Goal: Information Seeking & Learning: Learn about a topic

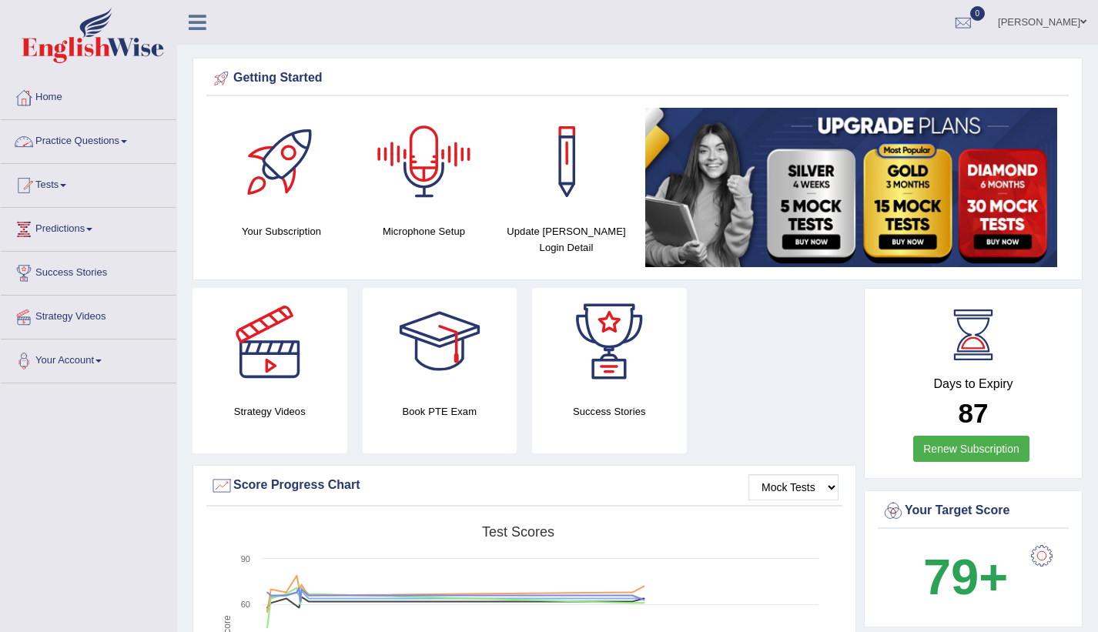
click at [122, 139] on link "Practice Questions" at bounding box center [88, 139] width 175 height 38
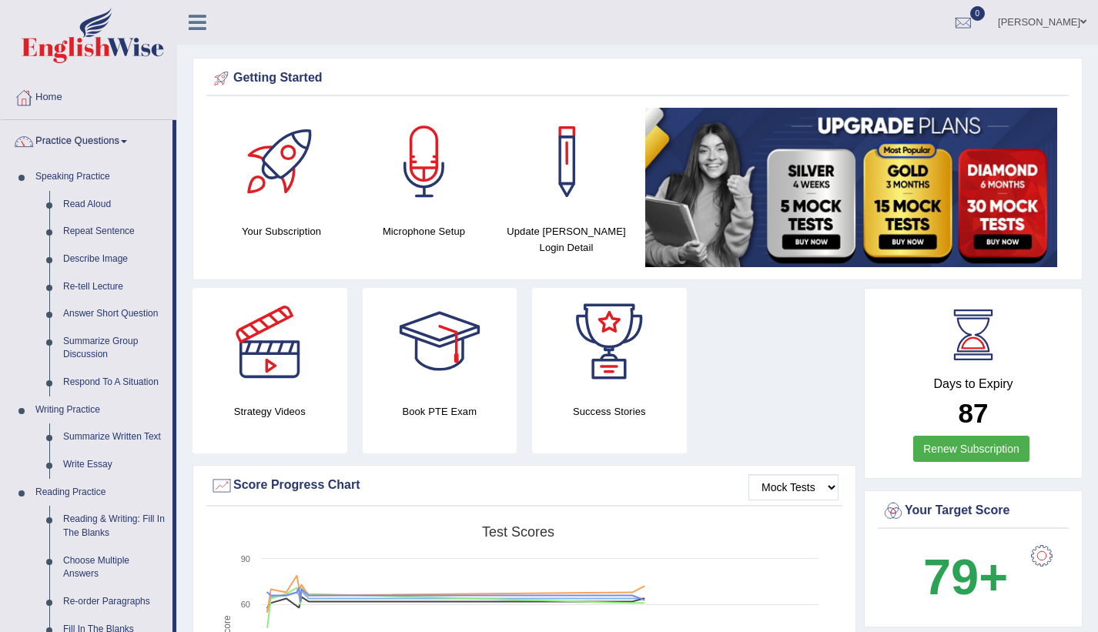
click at [122, 139] on link "Practice Questions" at bounding box center [87, 139] width 172 height 38
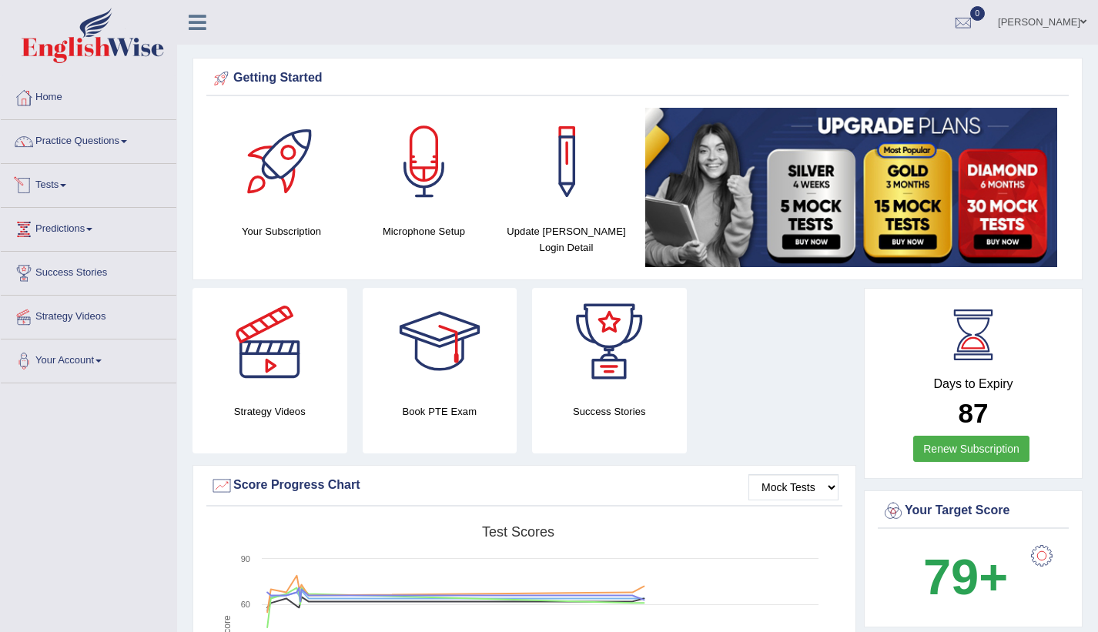
click at [79, 199] on link "Tests" at bounding box center [88, 183] width 175 height 38
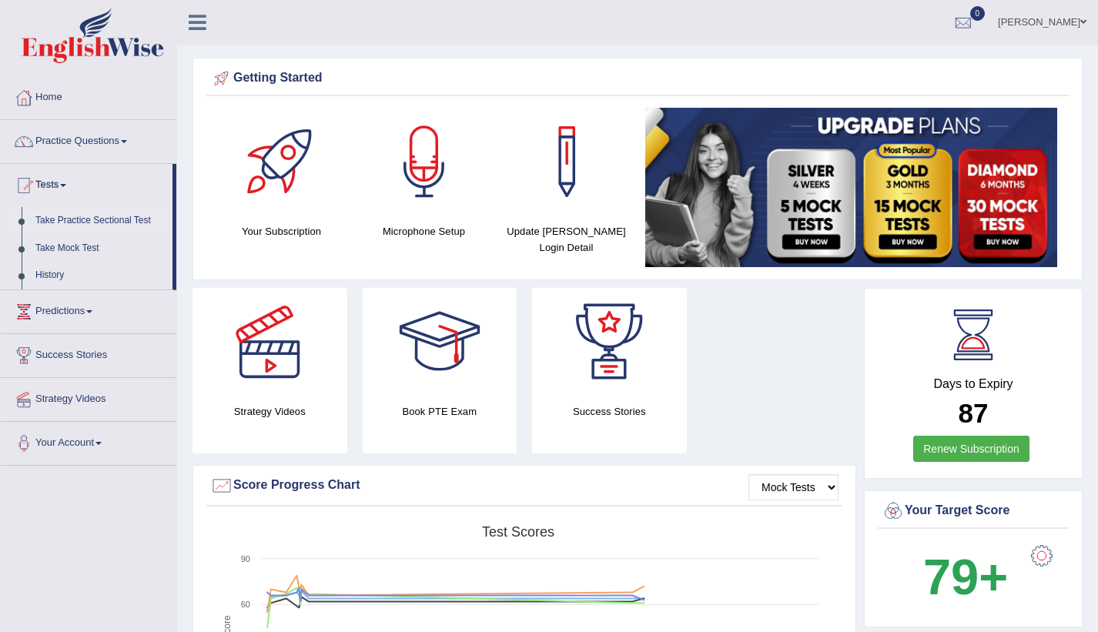
click at [94, 223] on link "Take Practice Sectional Test" at bounding box center [100, 221] width 144 height 28
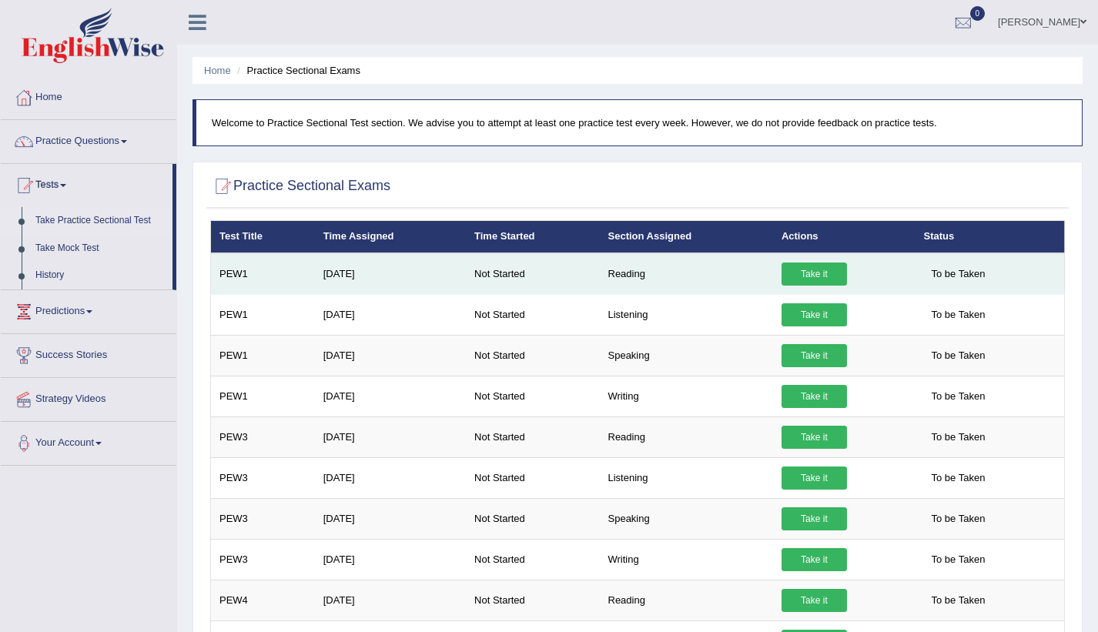
click at [814, 277] on link "Take it" at bounding box center [813, 273] width 65 height 23
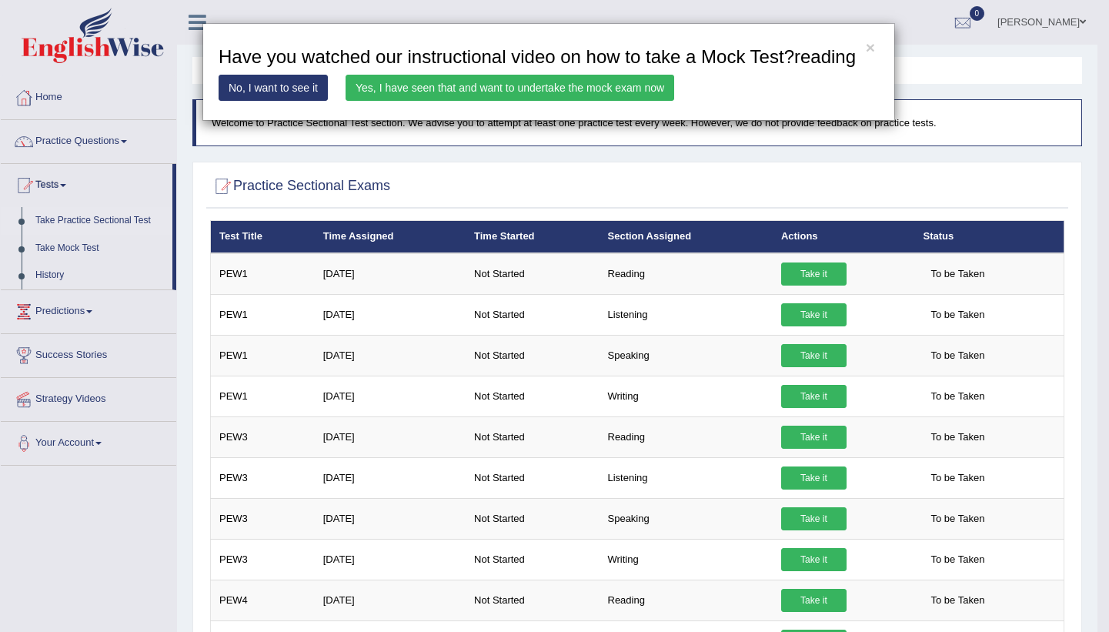
click at [564, 91] on link "Yes, I have seen that and want to undertake the mock exam now" at bounding box center [510, 88] width 329 height 26
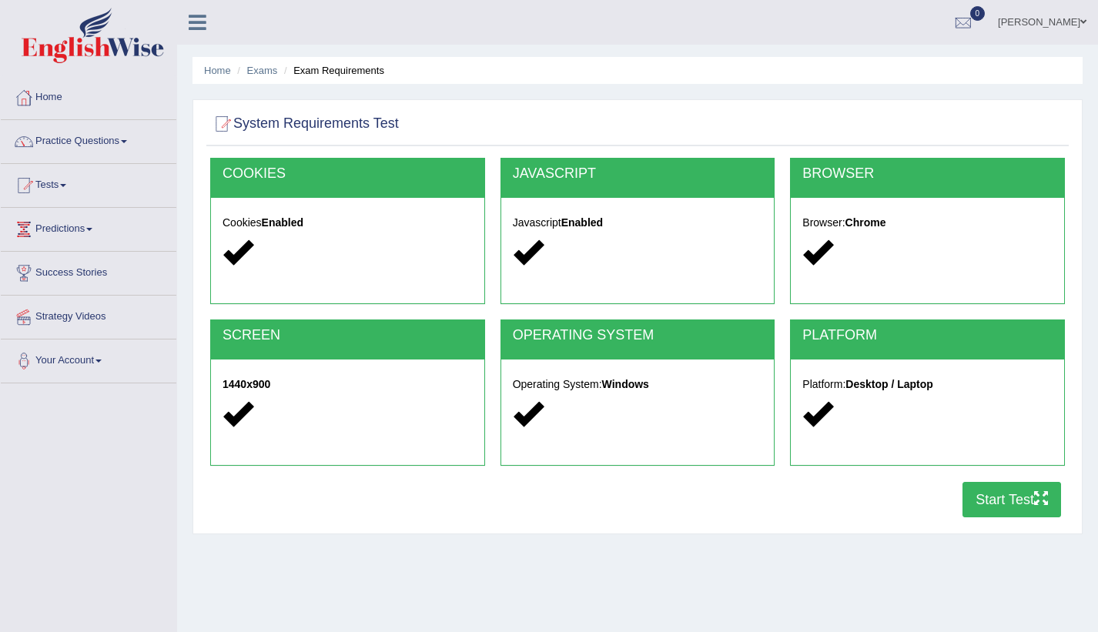
click at [993, 496] on button "Start Test" at bounding box center [1011, 499] width 99 height 35
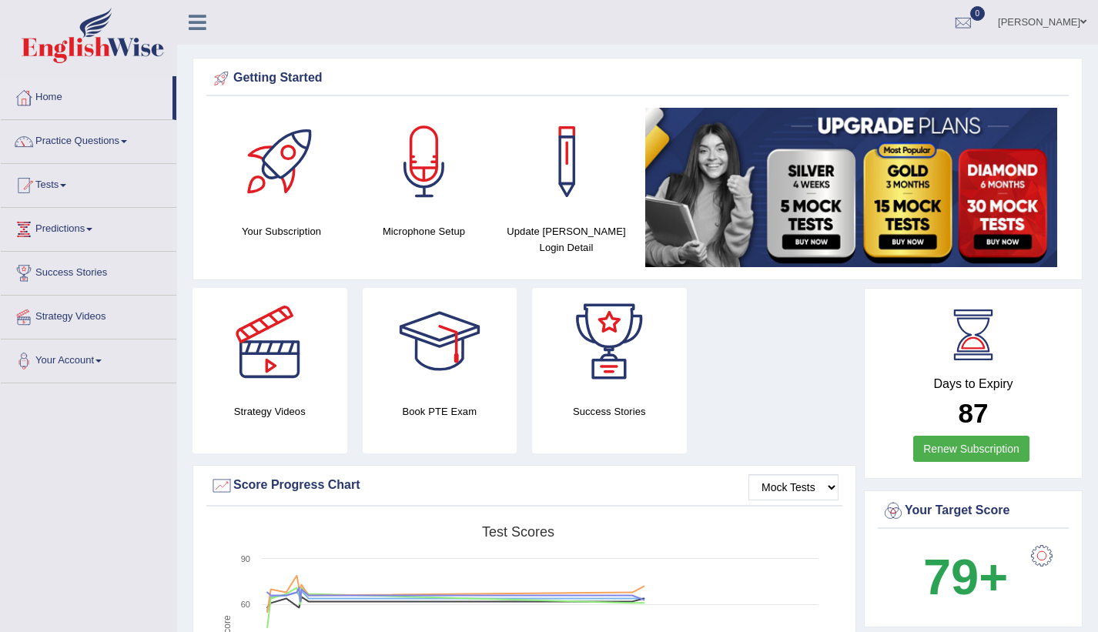
click at [895, 425] on h2 "87" at bounding box center [972, 414] width 183 height 30
click at [273, 342] on div at bounding box center [269, 342] width 108 height 108
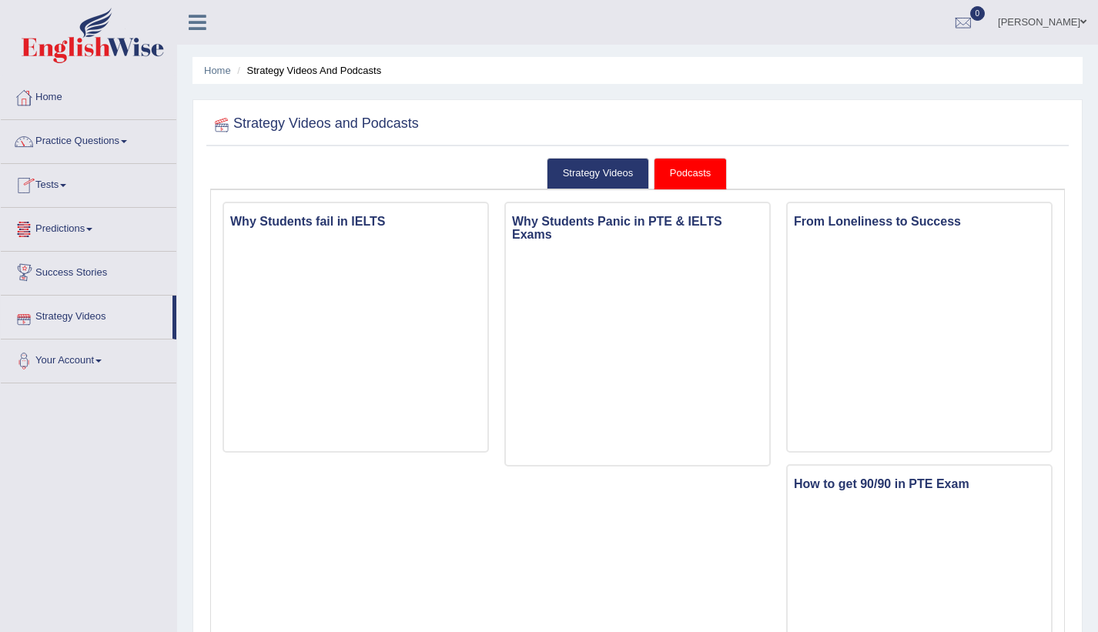
click at [94, 321] on link "Strategy Videos" at bounding box center [87, 315] width 172 height 38
click at [112, 144] on link "Practice Questions" at bounding box center [88, 139] width 175 height 38
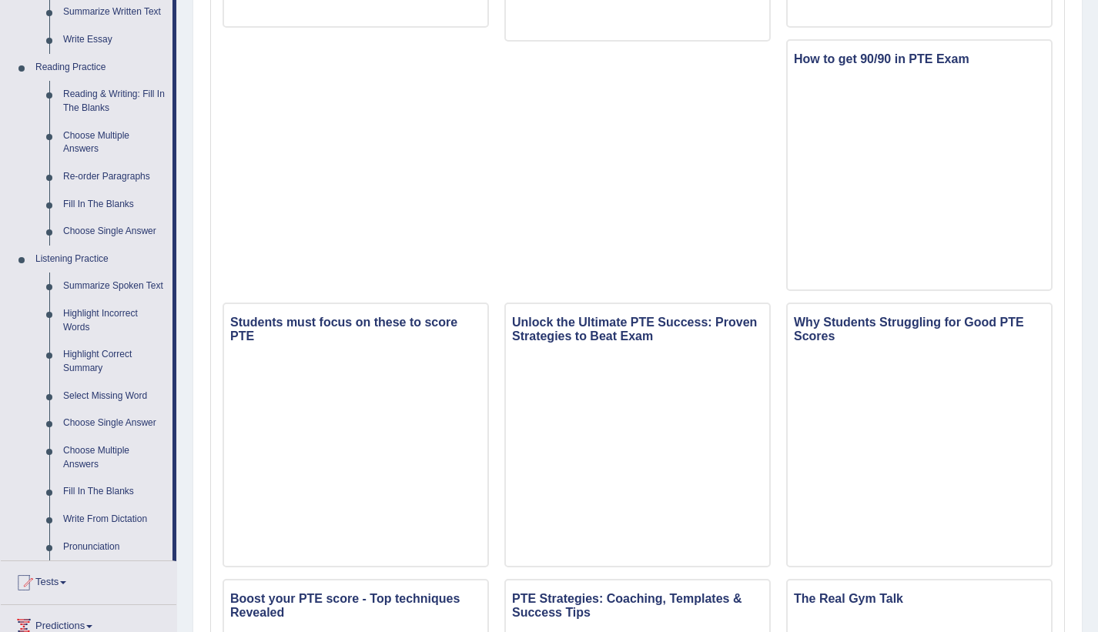
scroll to position [499, 0]
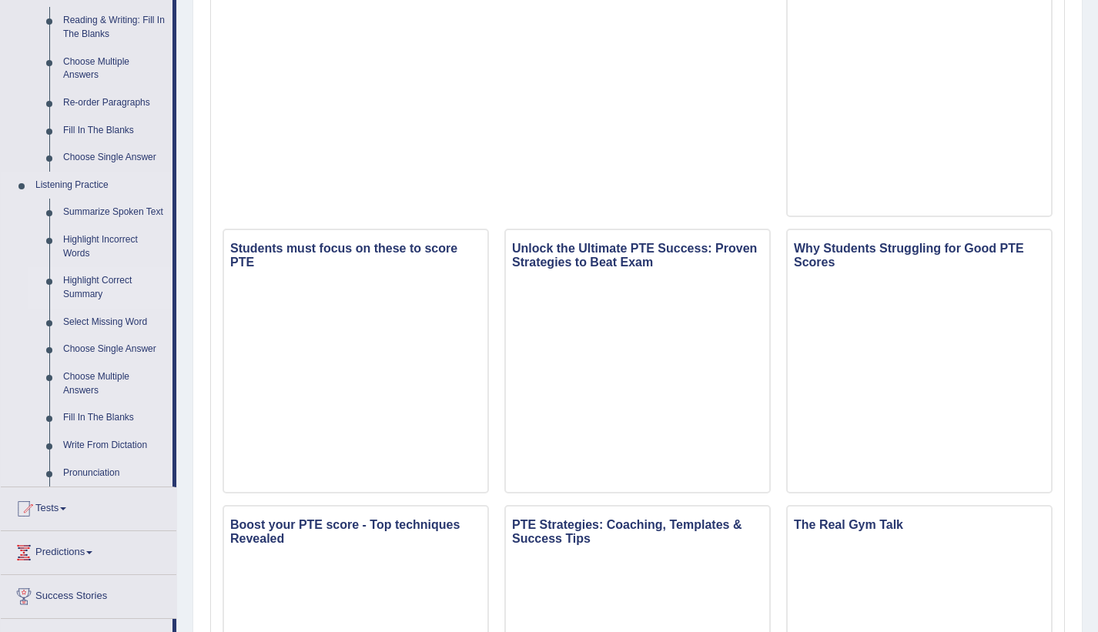
click at [84, 289] on link "Highlight Correct Summary" at bounding box center [114, 287] width 116 height 41
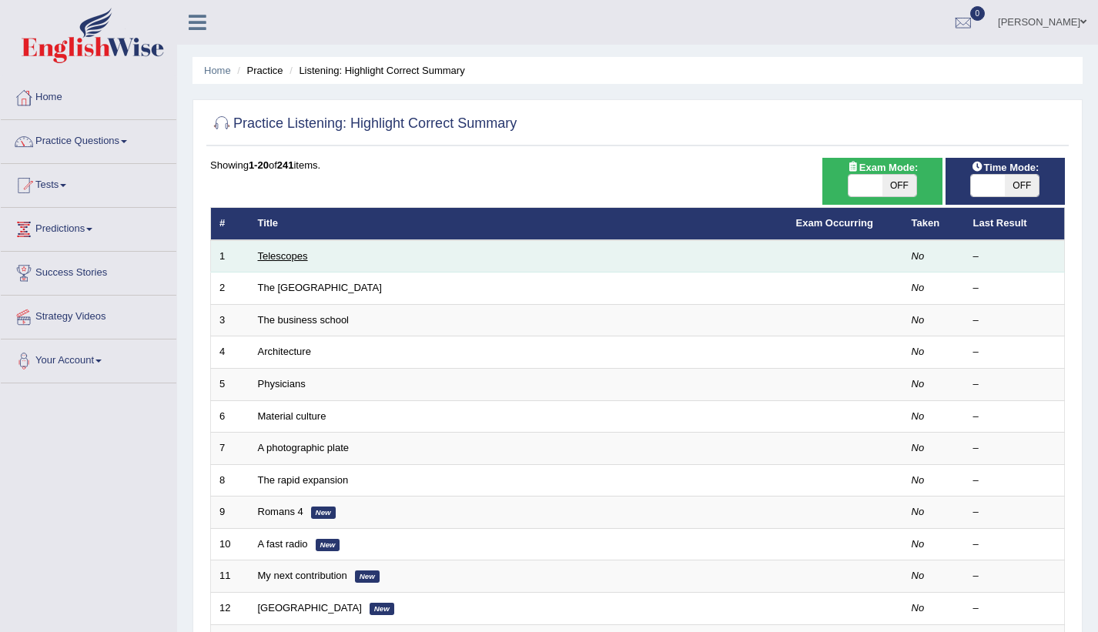
click at [269, 259] on link "Telescopes" at bounding box center [283, 256] width 50 height 12
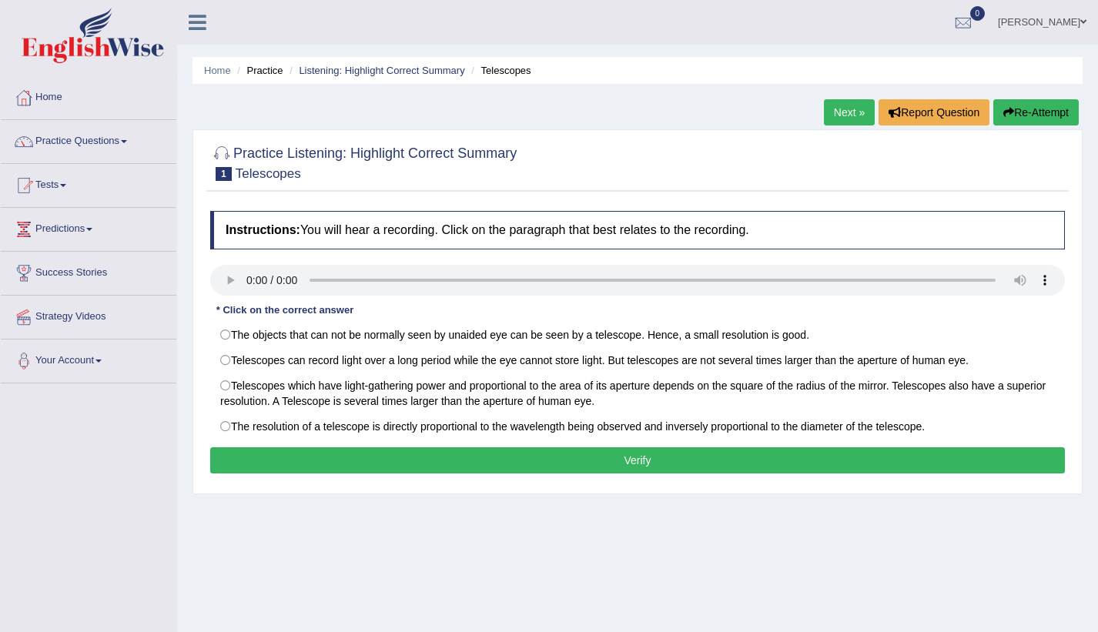
click at [124, 131] on link "Practice Questions" at bounding box center [88, 139] width 175 height 38
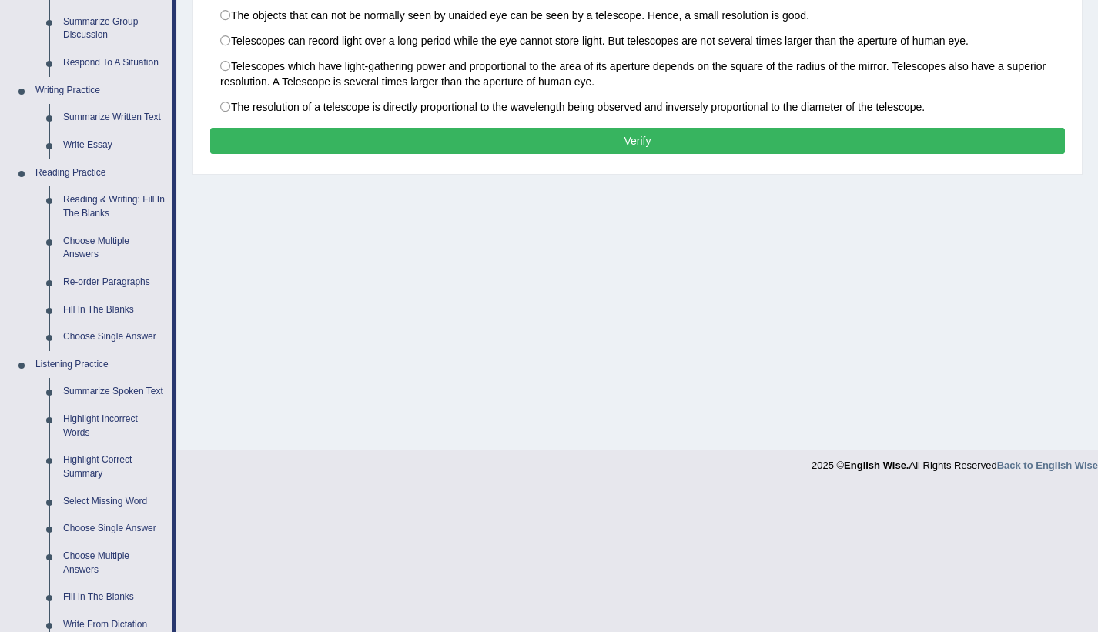
scroll to position [326, 0]
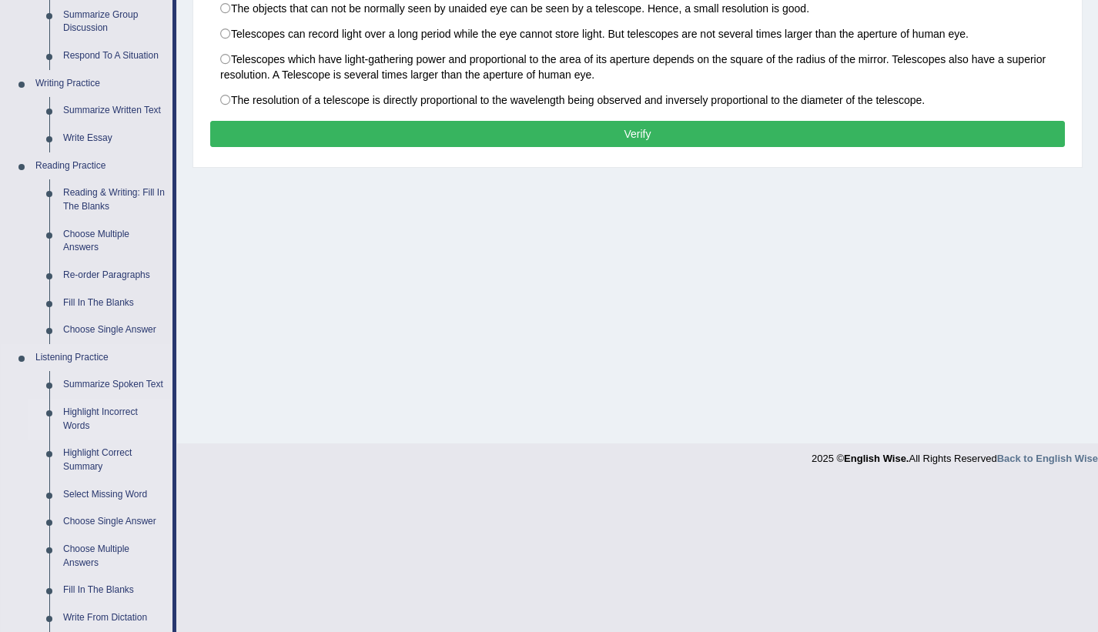
click at [115, 413] on link "Highlight Incorrect Words" at bounding box center [114, 419] width 116 height 41
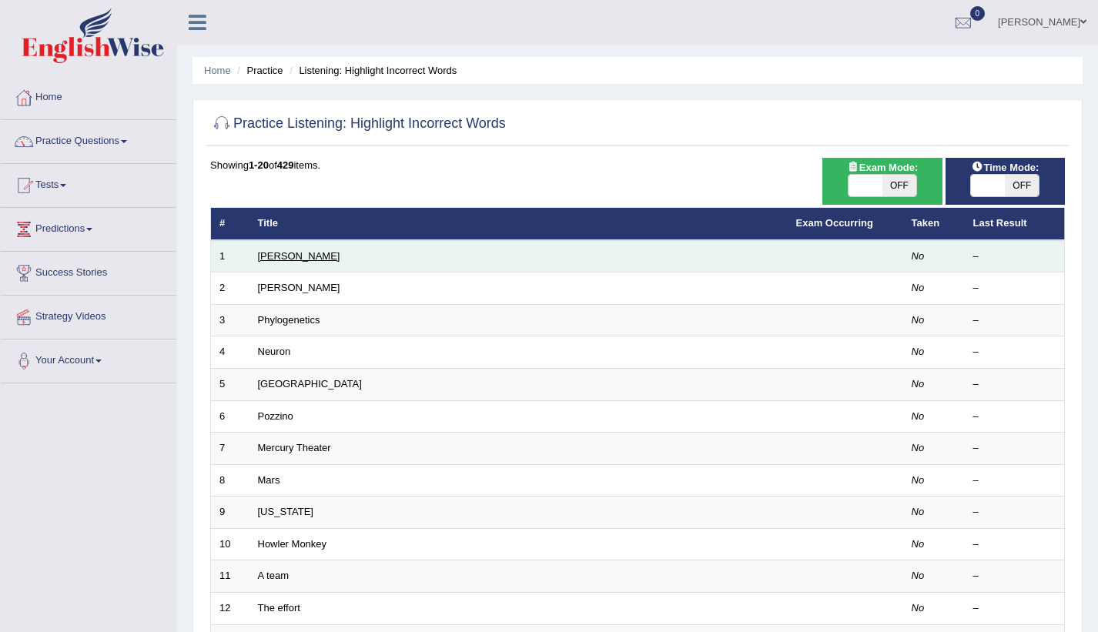
click at [272, 255] on link "Harold" at bounding box center [299, 256] width 82 height 12
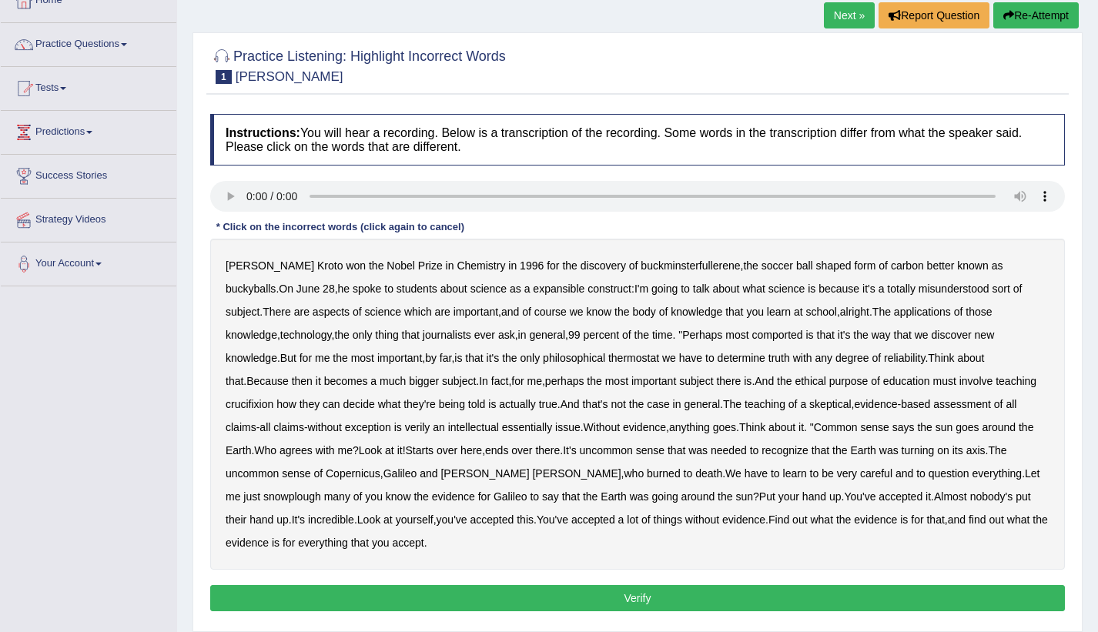
scroll to position [132, 0]
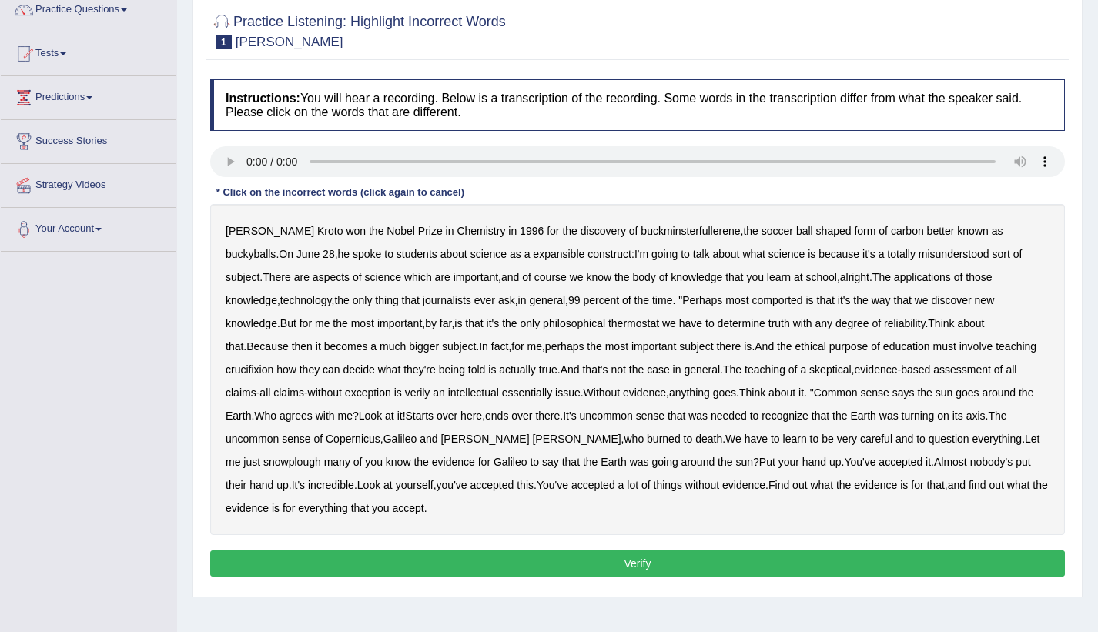
click at [533, 255] on b "expansible" at bounding box center [559, 254] width 52 height 12
click at [751, 302] on b "comported" at bounding box center [776, 300] width 51 height 12
click at [608, 322] on b "thermostat" at bounding box center [633, 323] width 51 height 12
click at [273, 363] on b "crucifixion" at bounding box center [250, 369] width 48 height 12
click at [405, 389] on b "verily" at bounding box center [417, 392] width 25 height 12
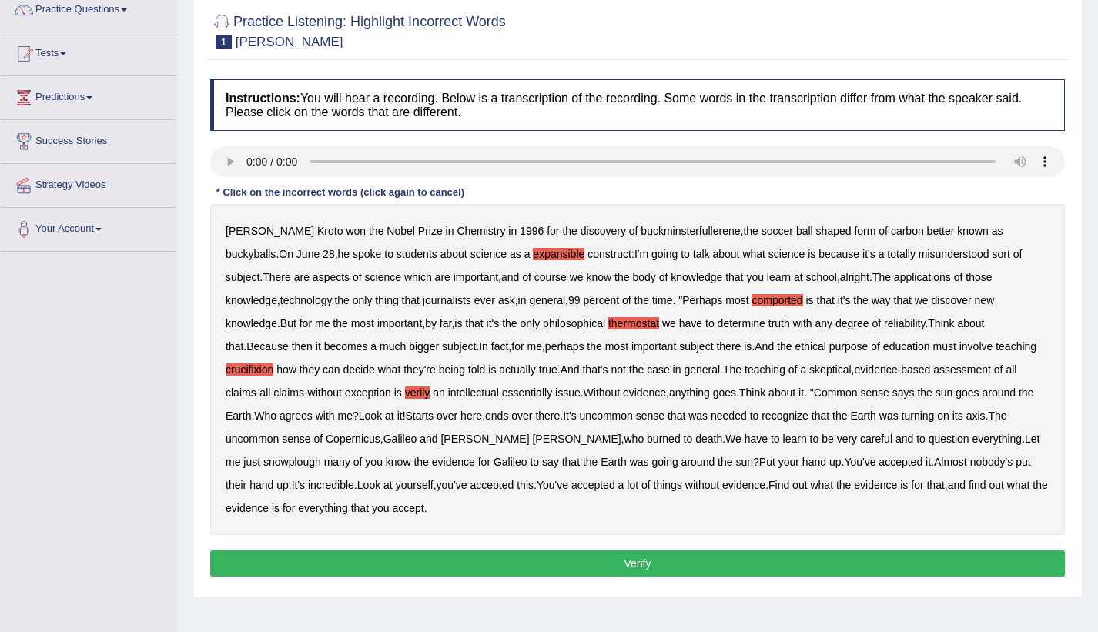
click at [502, 389] on b "essentially" at bounding box center [527, 392] width 50 height 12
click at [321, 456] on b "snowplough" at bounding box center [292, 462] width 58 height 12
click at [643, 550] on button "Verify" at bounding box center [637, 563] width 854 height 26
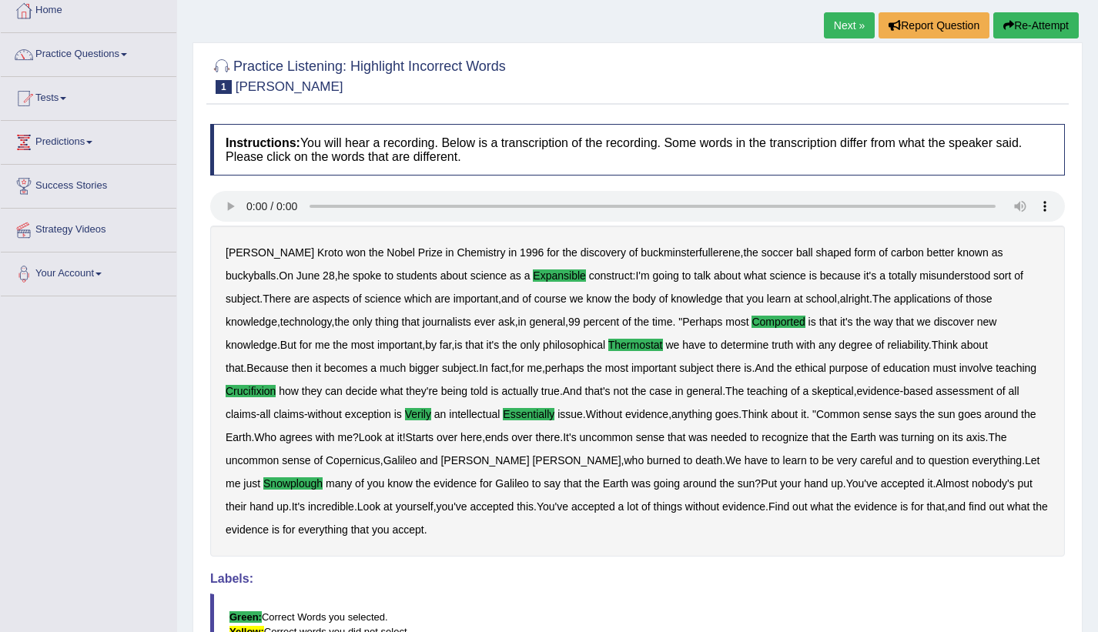
scroll to position [79, 0]
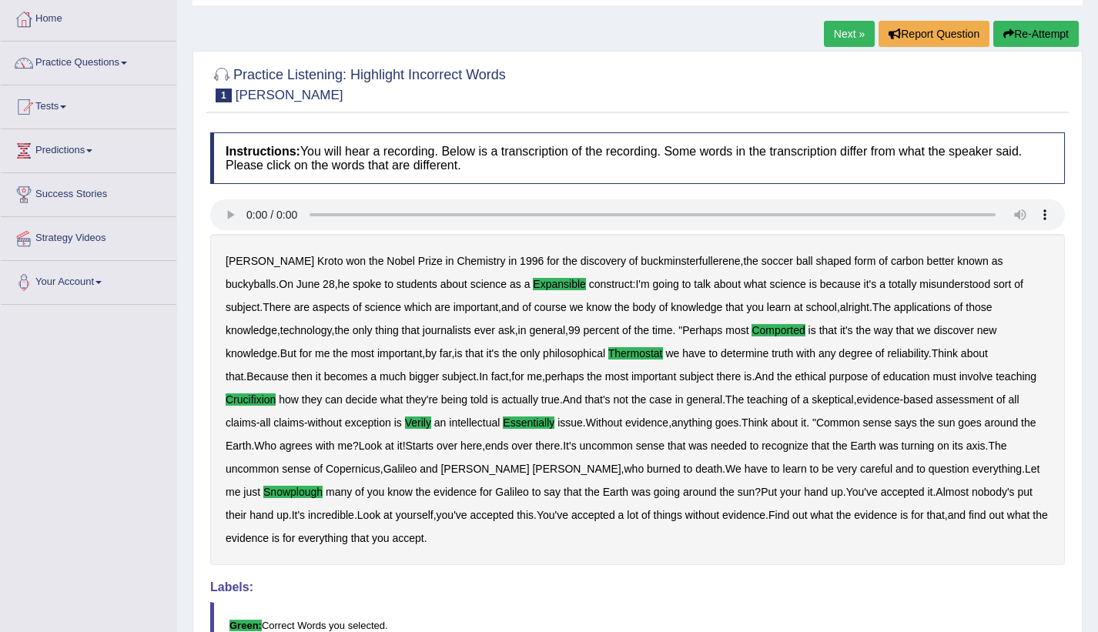
click at [844, 27] on link "Next »" at bounding box center [849, 34] width 51 height 26
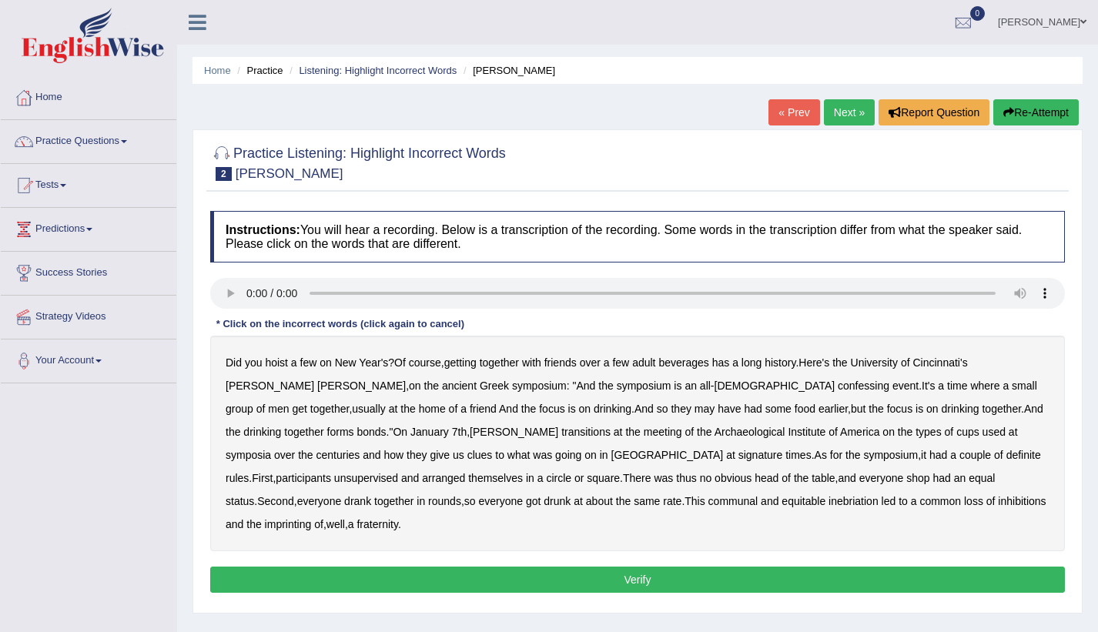
click at [837, 386] on b "confessing" at bounding box center [863, 385] width 52 height 12
click at [561, 432] on b "transitions" at bounding box center [585, 432] width 49 height 12
click at [738, 457] on b "signature" at bounding box center [760, 455] width 45 height 12
click at [398, 472] on b "unsupervised" at bounding box center [366, 478] width 64 height 12
click at [906, 478] on b "shop" at bounding box center [917, 478] width 23 height 12
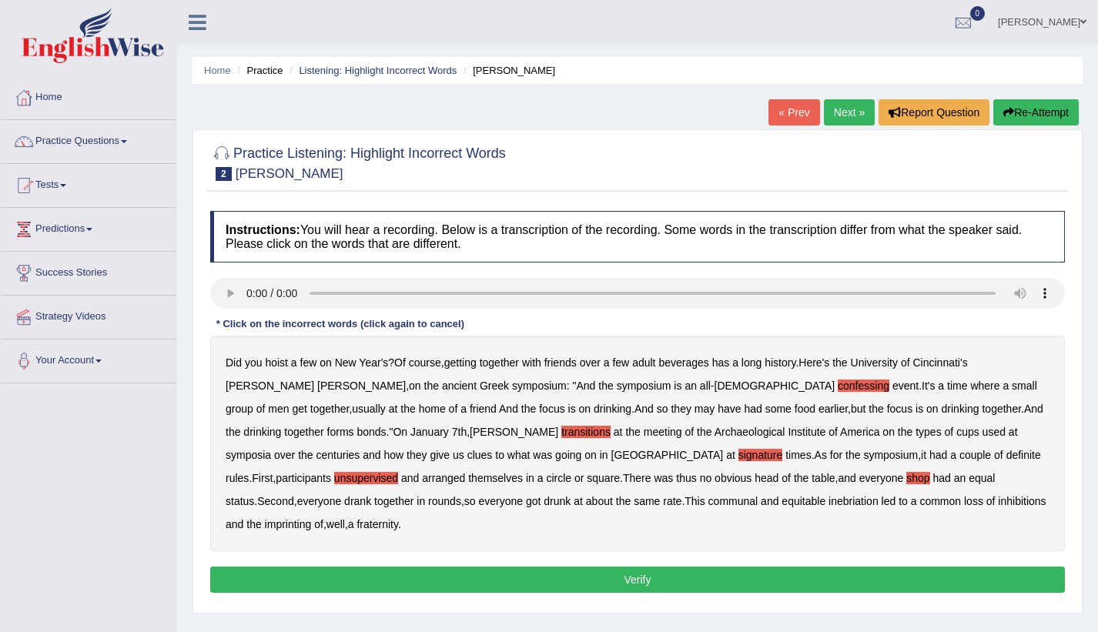
click at [312, 518] on b "imprinting" at bounding box center [288, 524] width 47 height 12
click at [658, 566] on button "Verify" at bounding box center [637, 579] width 854 height 26
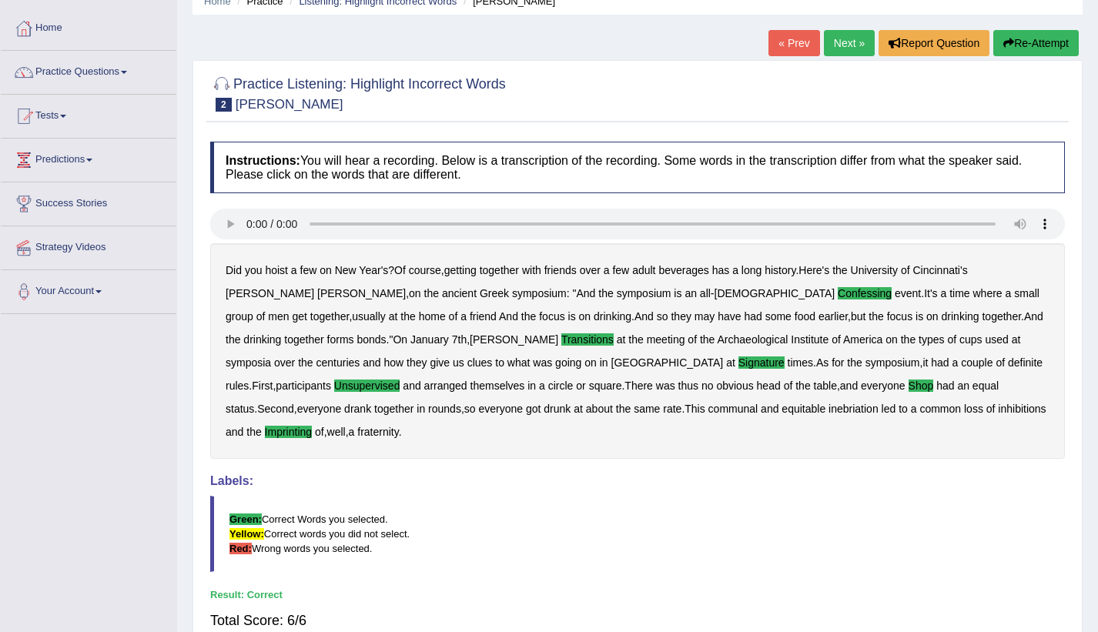
scroll to position [68, 0]
click at [102, 66] on link "Practice Questions" at bounding box center [88, 71] width 175 height 38
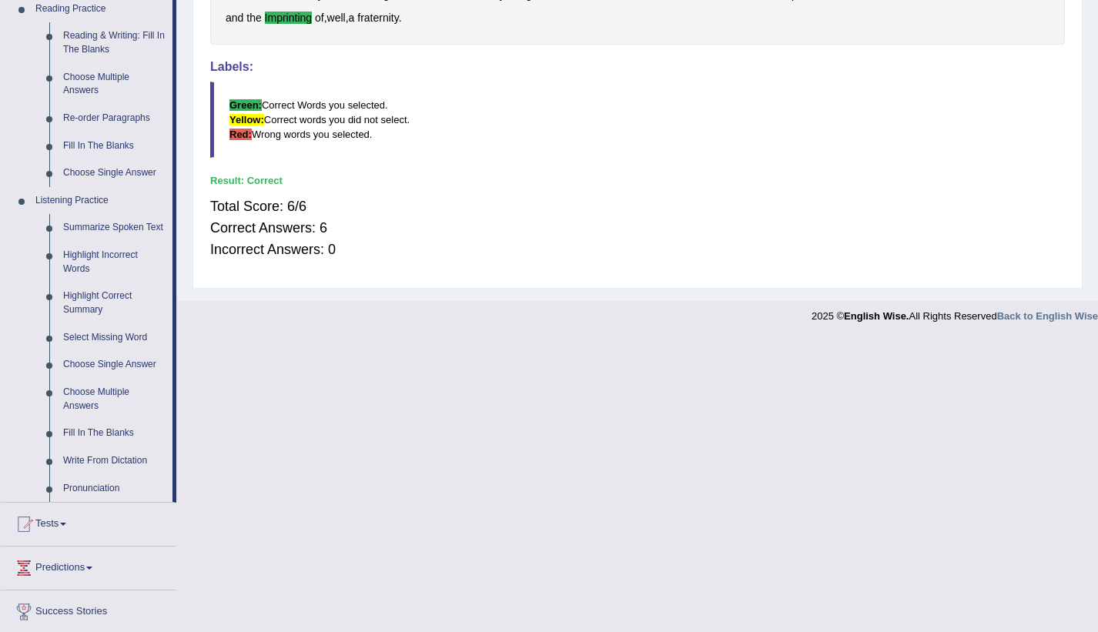
scroll to position [485, 0]
click at [74, 483] on link "Pronunciation" at bounding box center [114, 487] width 116 height 28
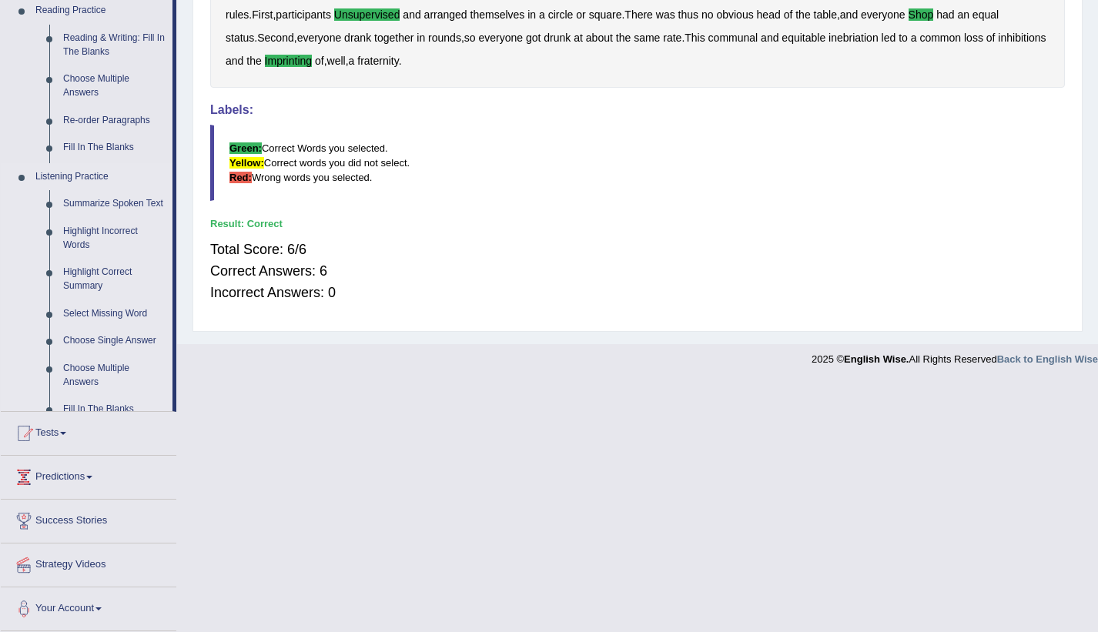
scroll to position [302, 0]
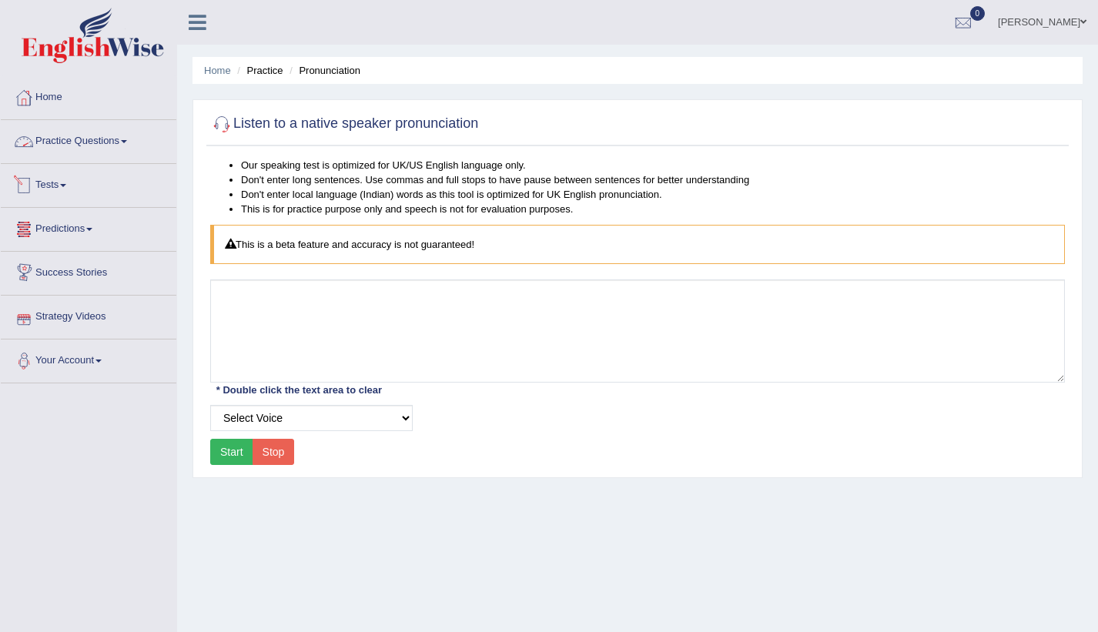
click at [113, 134] on link "Practice Questions" at bounding box center [88, 139] width 175 height 38
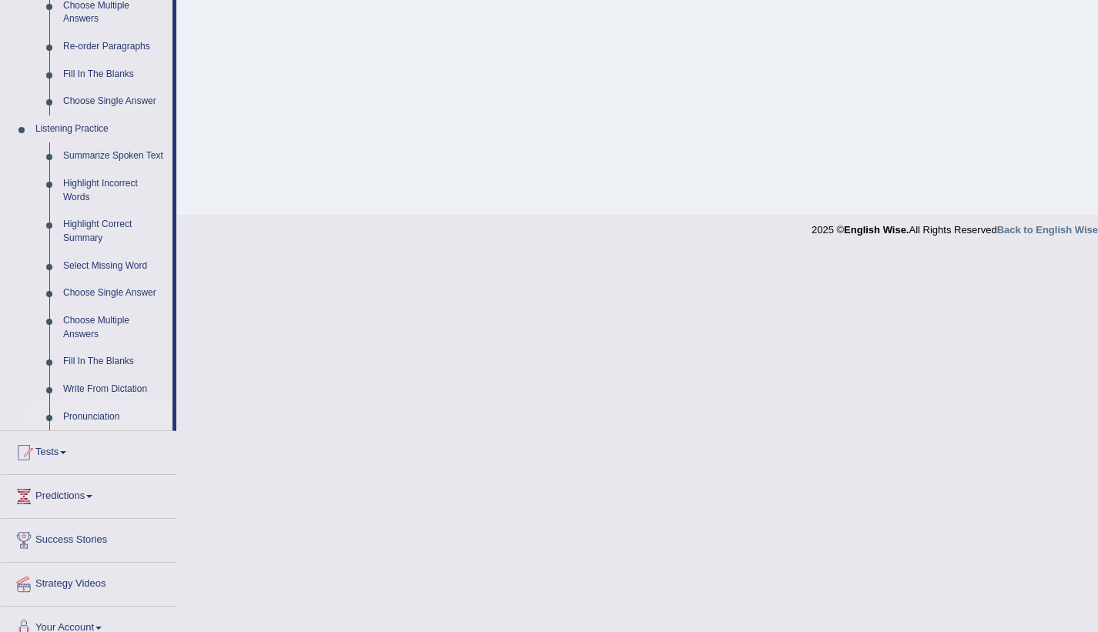
scroll to position [574, 0]
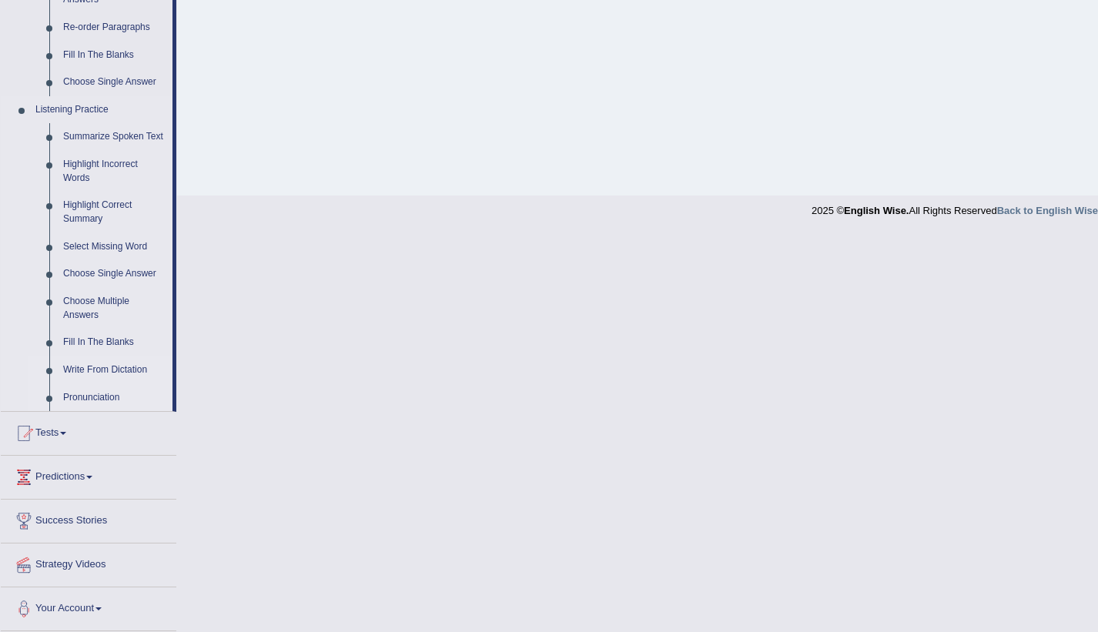
click at [83, 369] on link "Write From Dictation" at bounding box center [114, 370] width 116 height 28
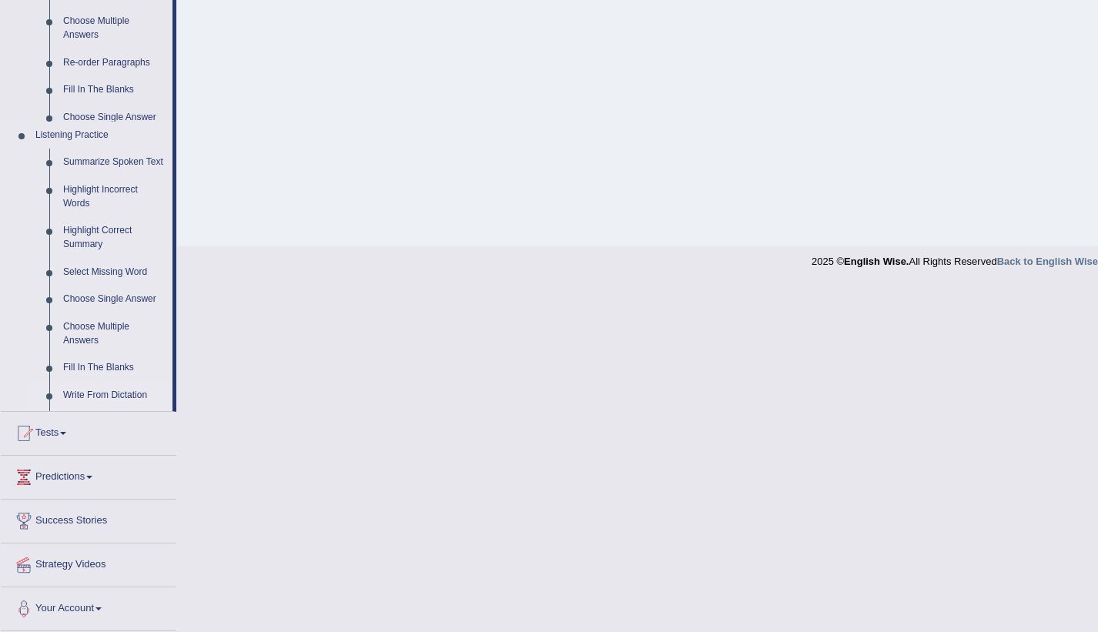
scroll to position [433, 0]
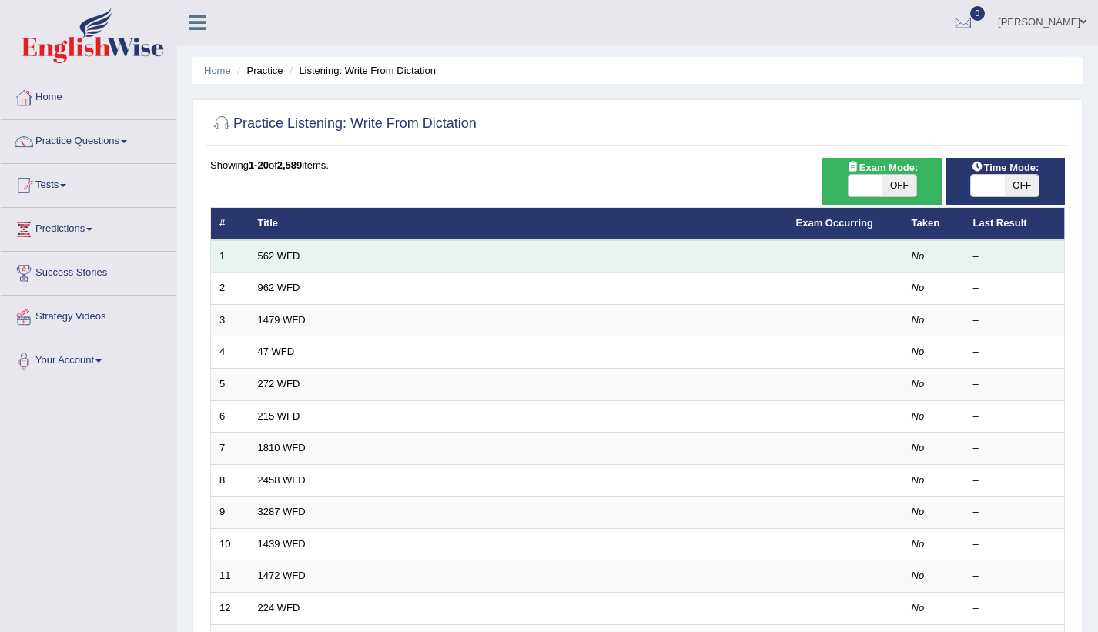
click at [271, 262] on link "562 WFD" at bounding box center [279, 256] width 42 height 12
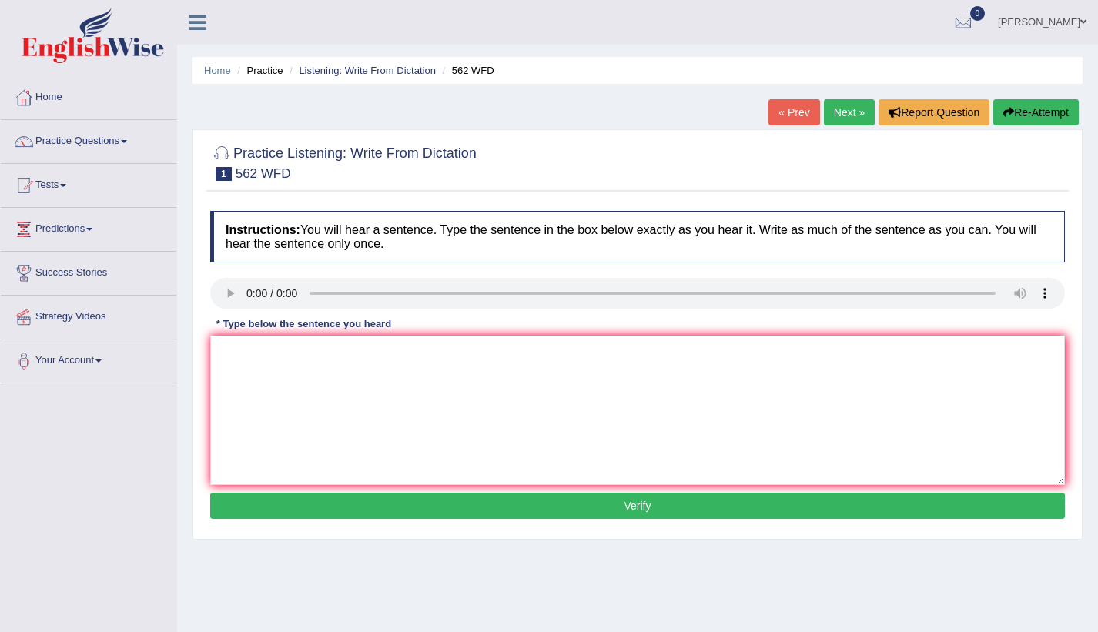
click at [271, 391] on div "Instructions: You will hear a sentence. Type the sentence in the box below exac…" at bounding box center [637, 367] width 862 height 328
click at [271, 391] on textarea at bounding box center [637, 410] width 854 height 149
type textarea "The gap between red and ports is not decreased."
click at [345, 510] on button "Verify" at bounding box center [637, 506] width 854 height 26
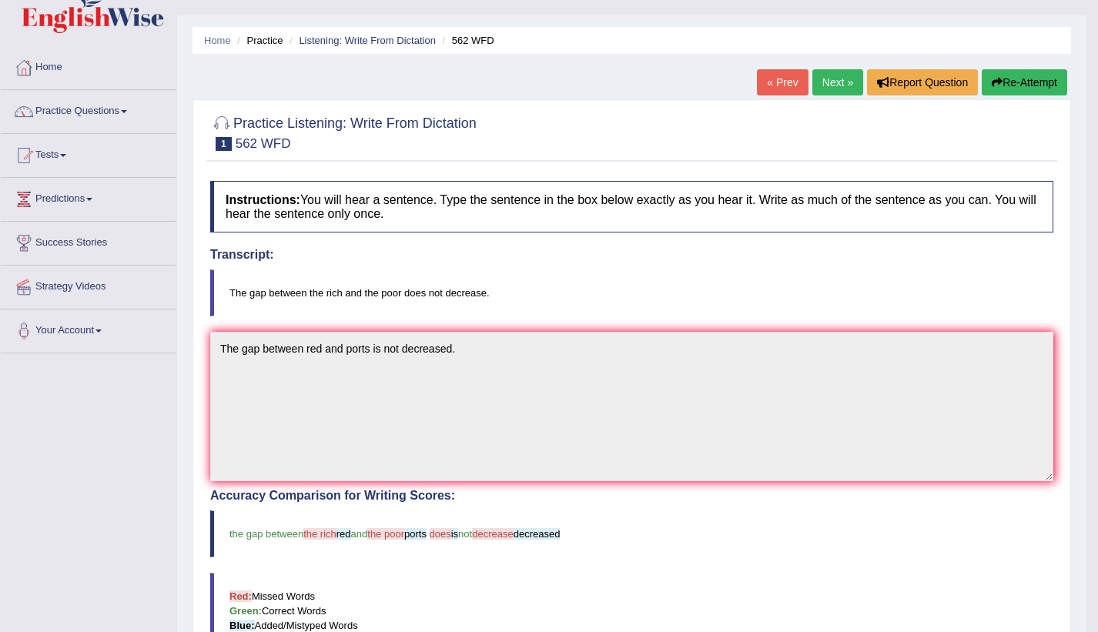
scroll to position [28, 0]
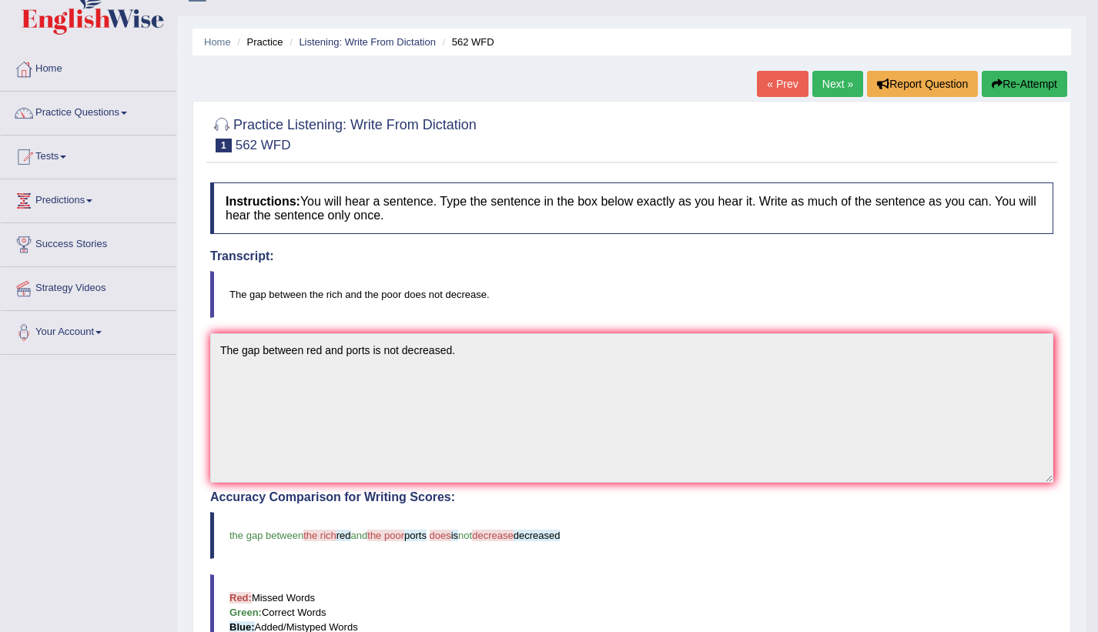
click at [837, 81] on link "Next »" at bounding box center [837, 84] width 51 height 26
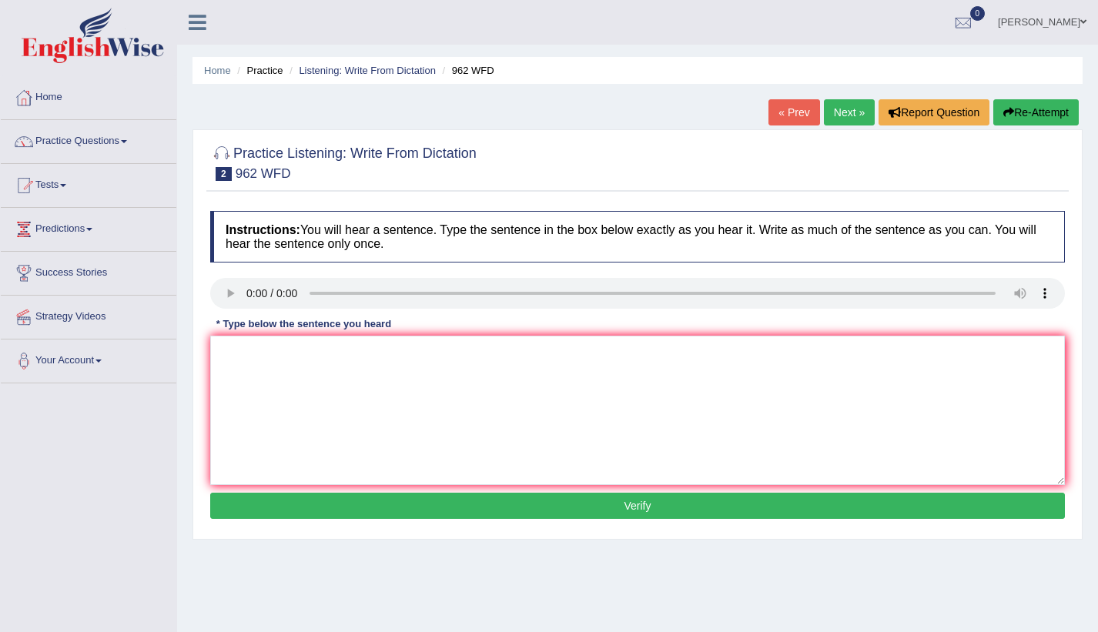
click at [289, 380] on div "Instructions: You will hear a sentence. Type the sentence in the box below exac…" at bounding box center [637, 367] width 862 height 328
click at [309, 428] on textarea at bounding box center [637, 410] width 854 height 149
type textarea "if you have any questions about the exam, please raise your hand?"
click at [346, 499] on button "Verify" at bounding box center [637, 506] width 854 height 26
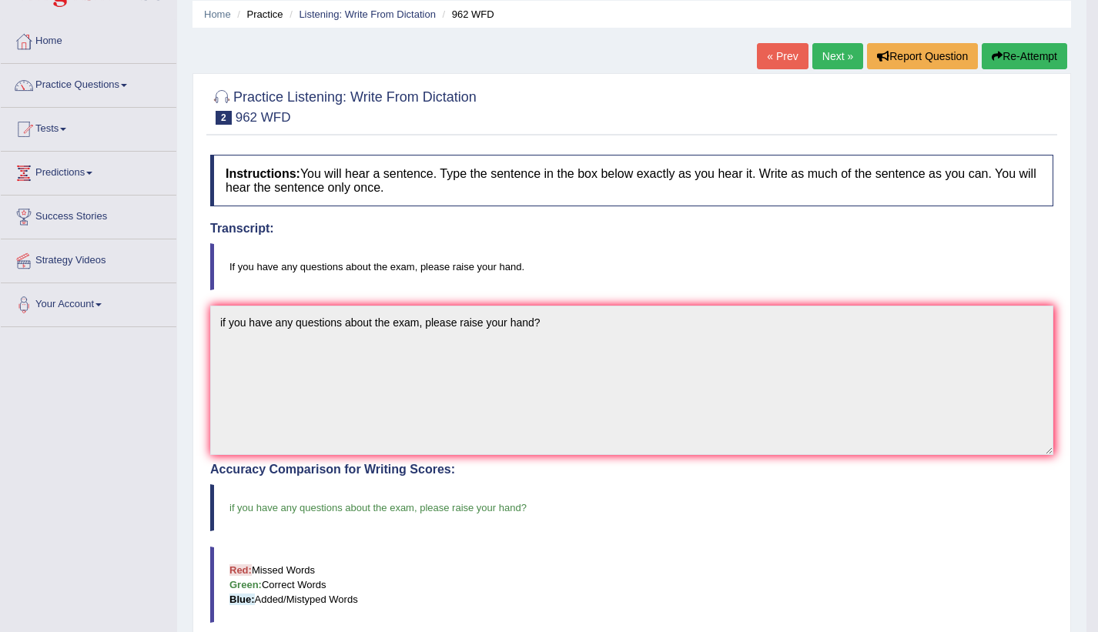
scroll to position [55, 0]
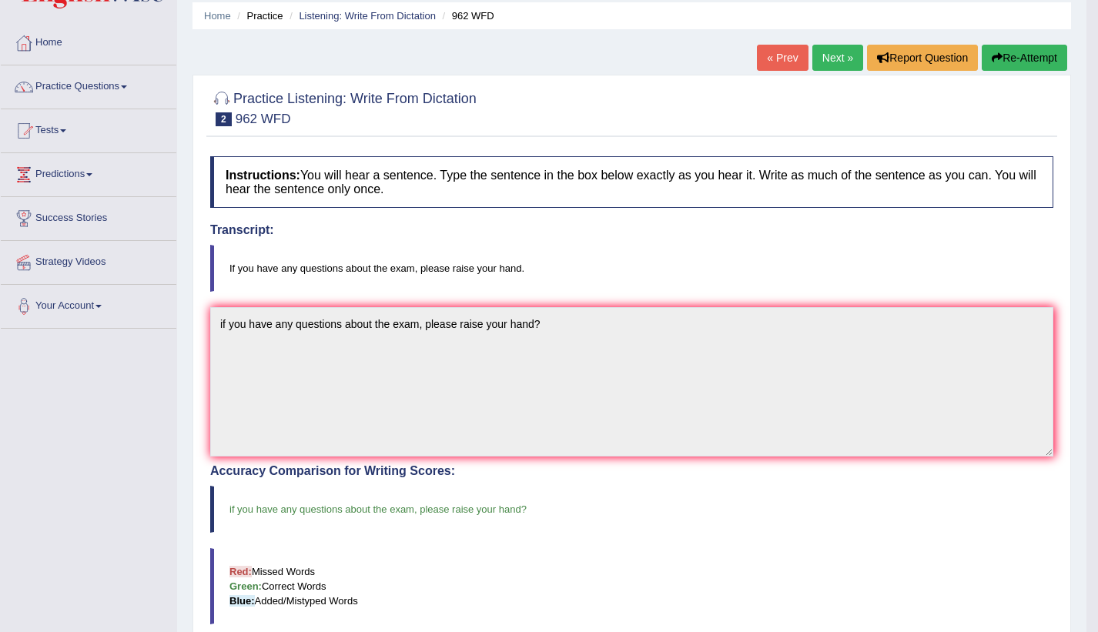
click at [119, 90] on link "Practice Questions" at bounding box center [88, 84] width 175 height 38
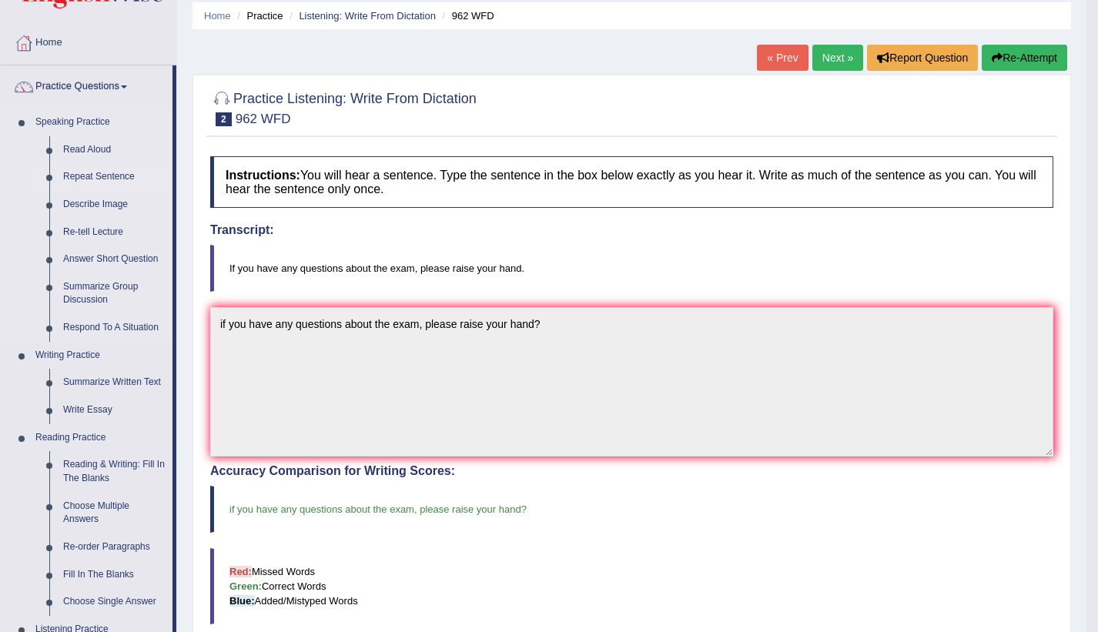
click at [85, 175] on link "Repeat Sentence" at bounding box center [114, 177] width 116 height 28
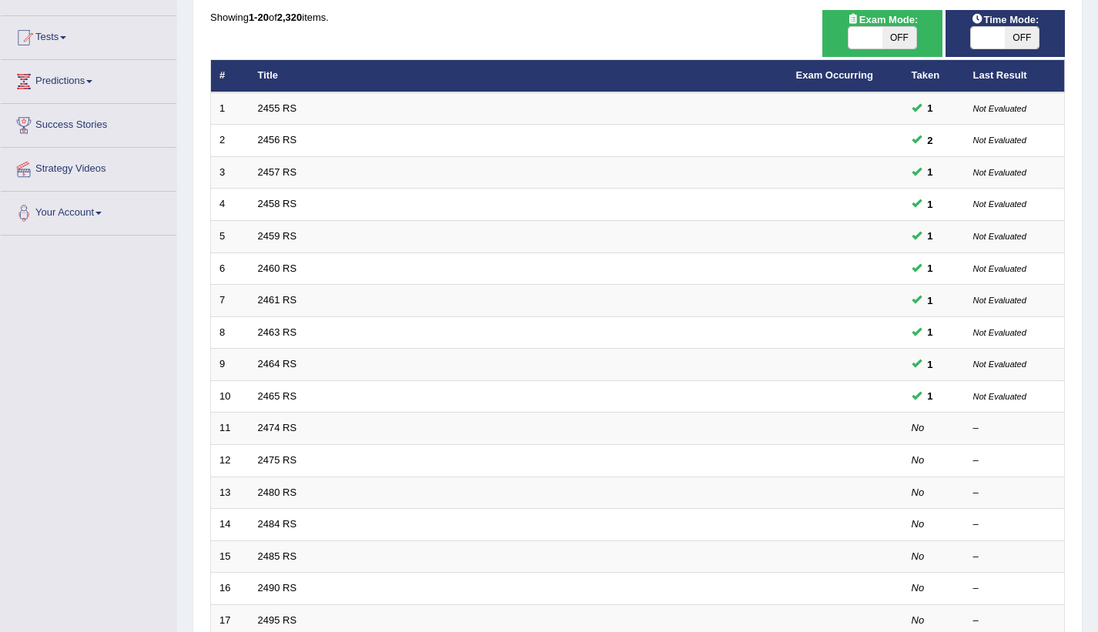
scroll to position [167, 0]
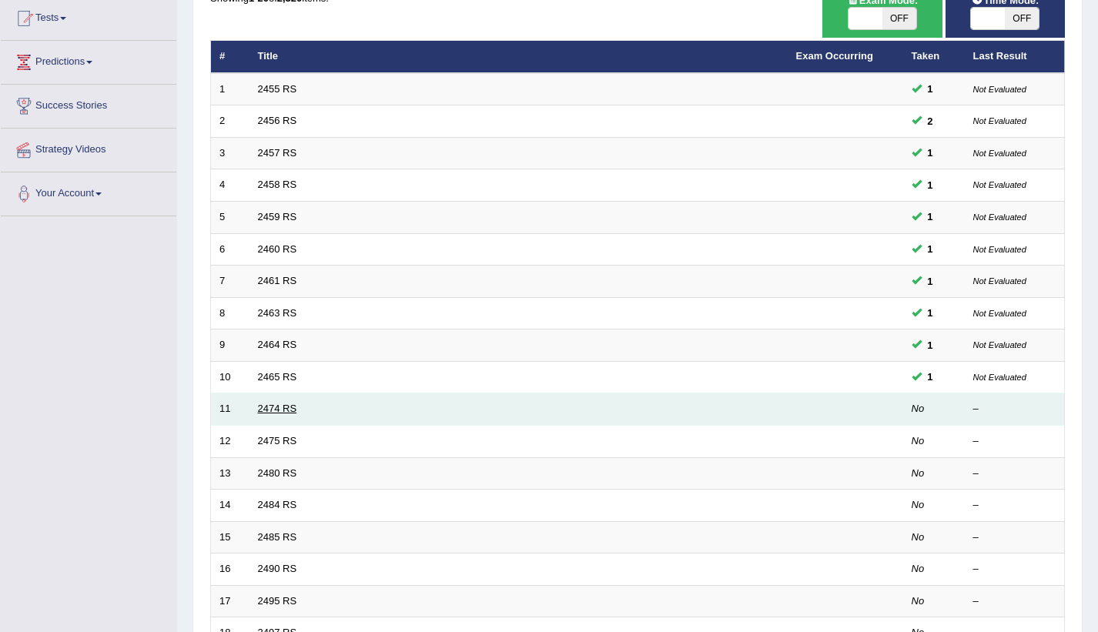
click at [276, 406] on link "2474 RS" at bounding box center [277, 409] width 39 height 12
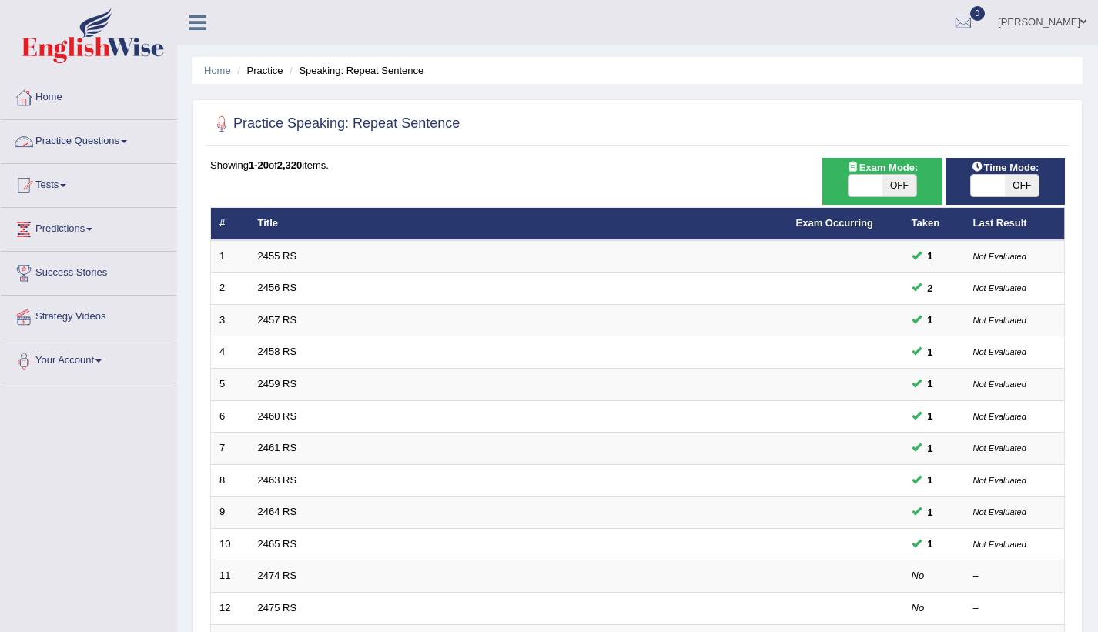
click at [112, 139] on link "Practice Questions" at bounding box center [88, 139] width 175 height 38
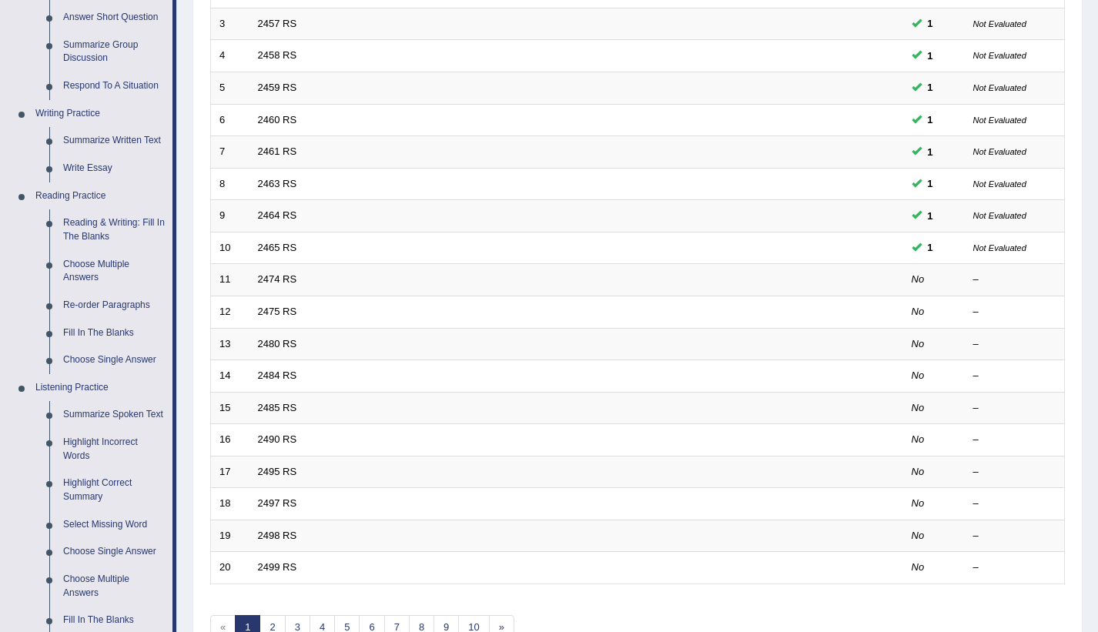
scroll to position [331, 0]
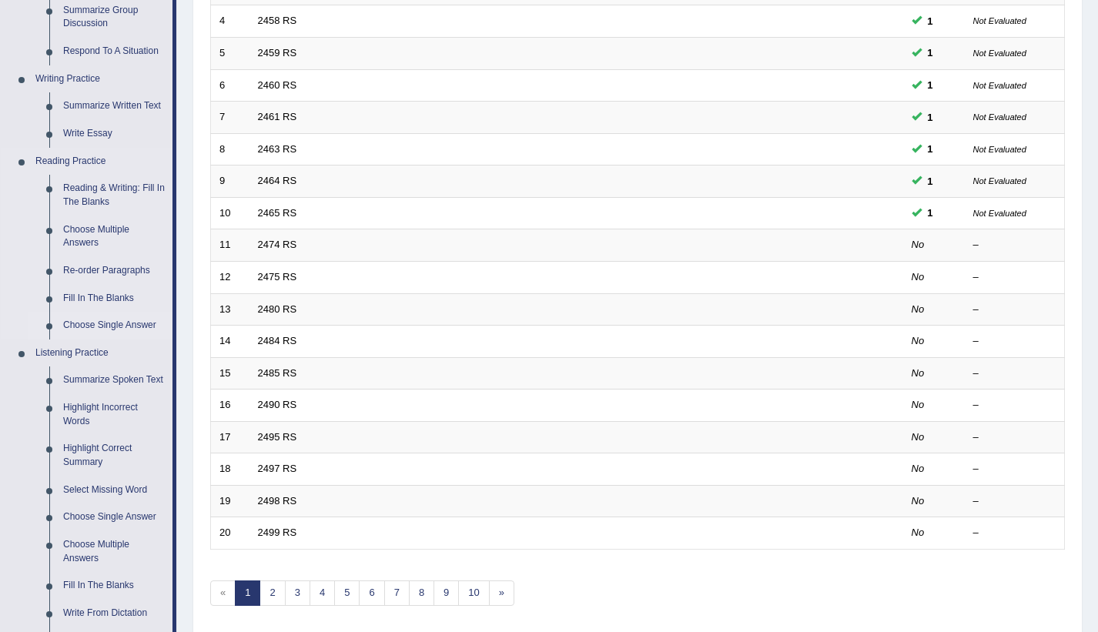
click at [125, 325] on link "Choose Single Answer" at bounding box center [114, 326] width 116 height 28
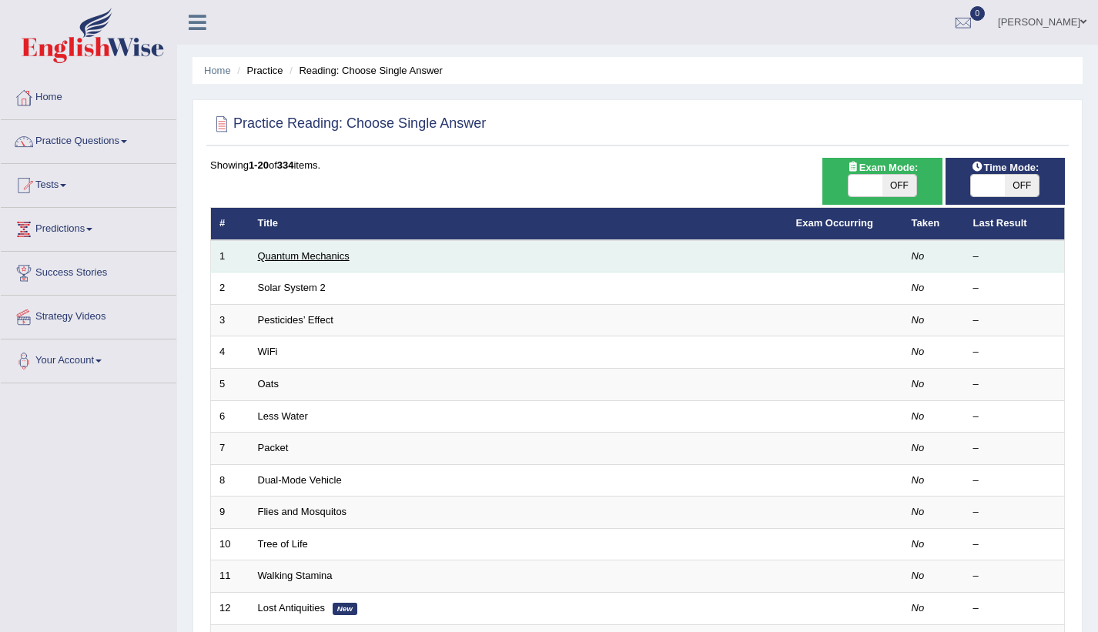
click at [279, 255] on link "Quantum Mechanics" at bounding box center [304, 256] width 92 height 12
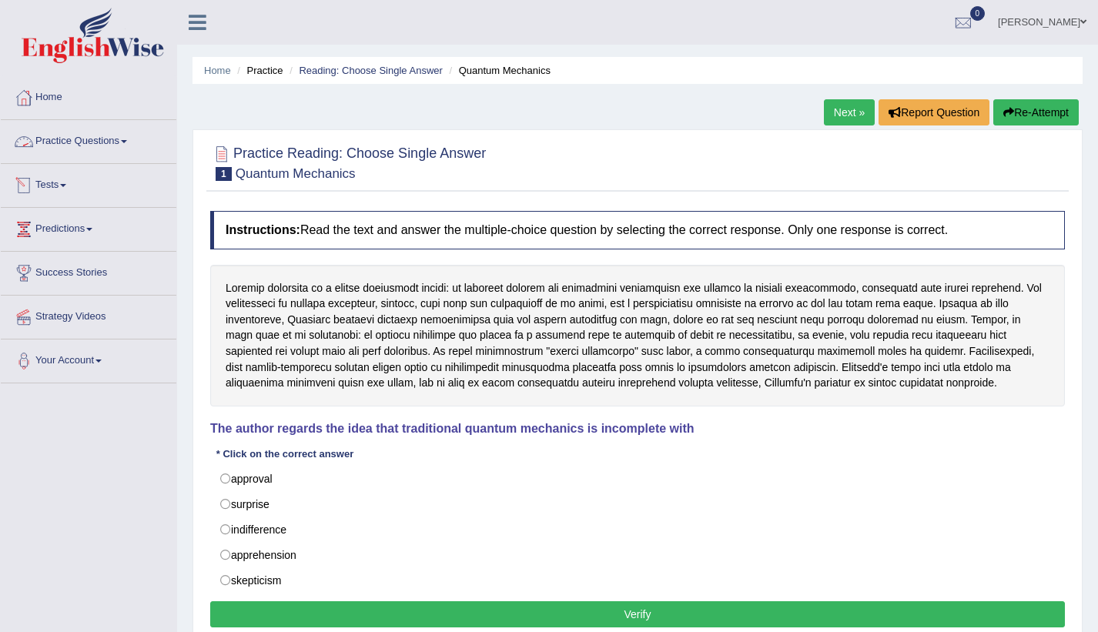
click at [95, 134] on link "Practice Questions" at bounding box center [88, 139] width 175 height 38
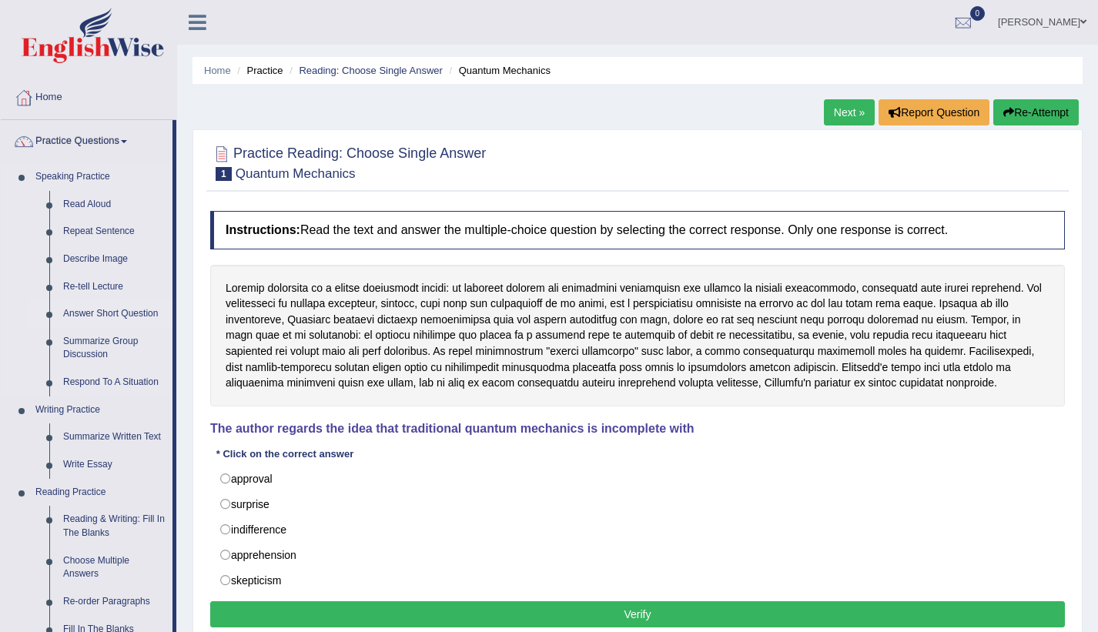
click at [84, 310] on link "Answer Short Question" at bounding box center [114, 314] width 116 height 28
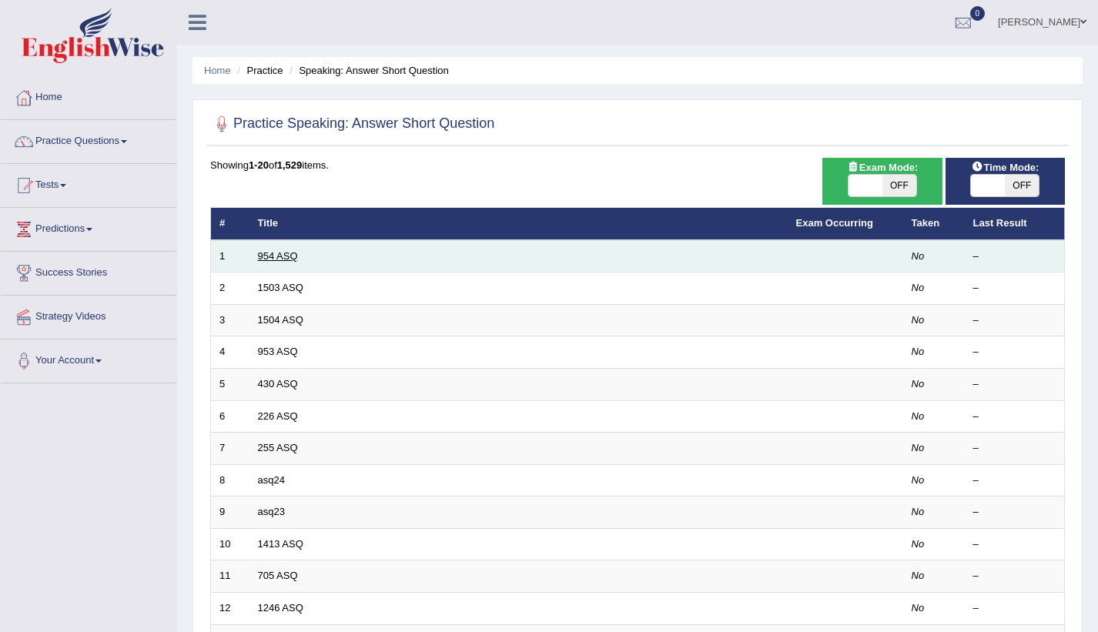
click at [283, 260] on link "954 ASQ" at bounding box center [278, 256] width 40 height 12
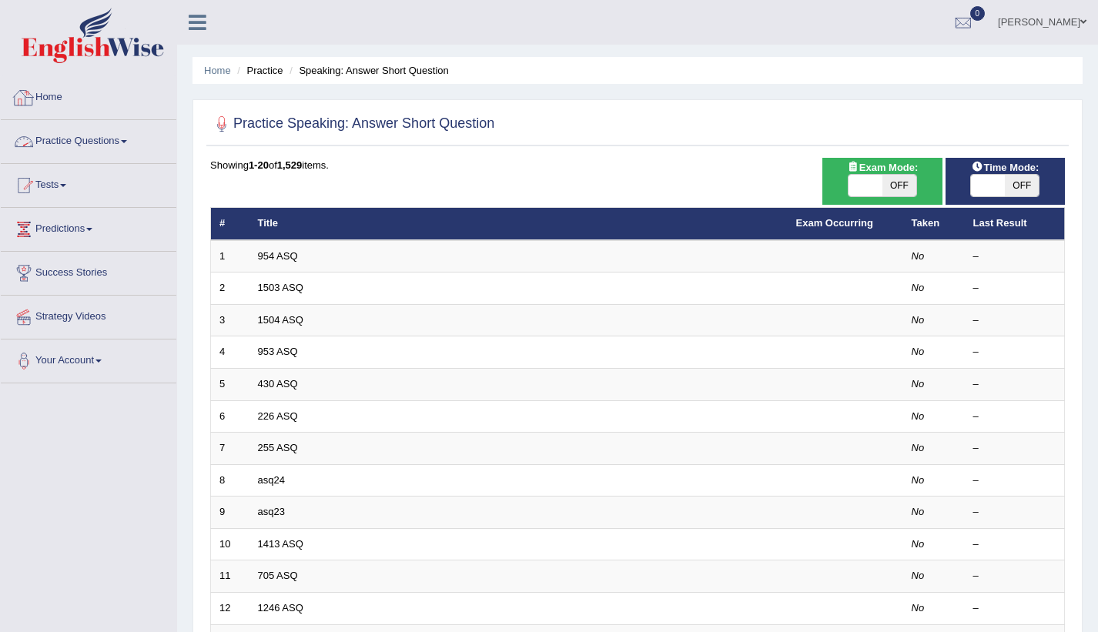
click at [122, 142] on link "Practice Questions" at bounding box center [88, 139] width 175 height 38
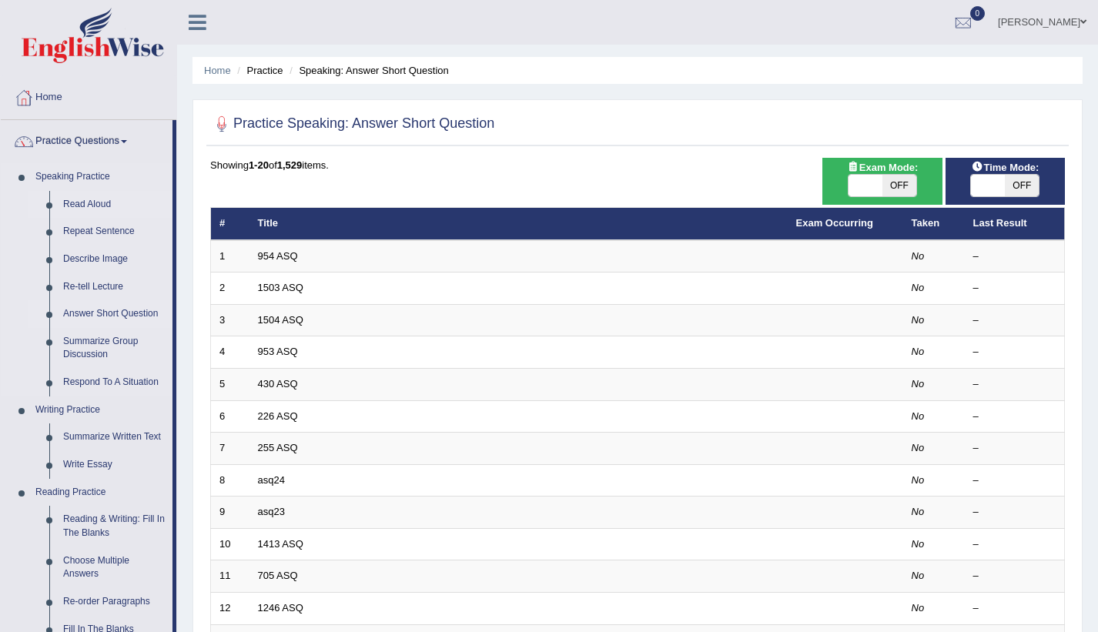
click at [99, 200] on link "Read Aloud" at bounding box center [114, 205] width 116 height 28
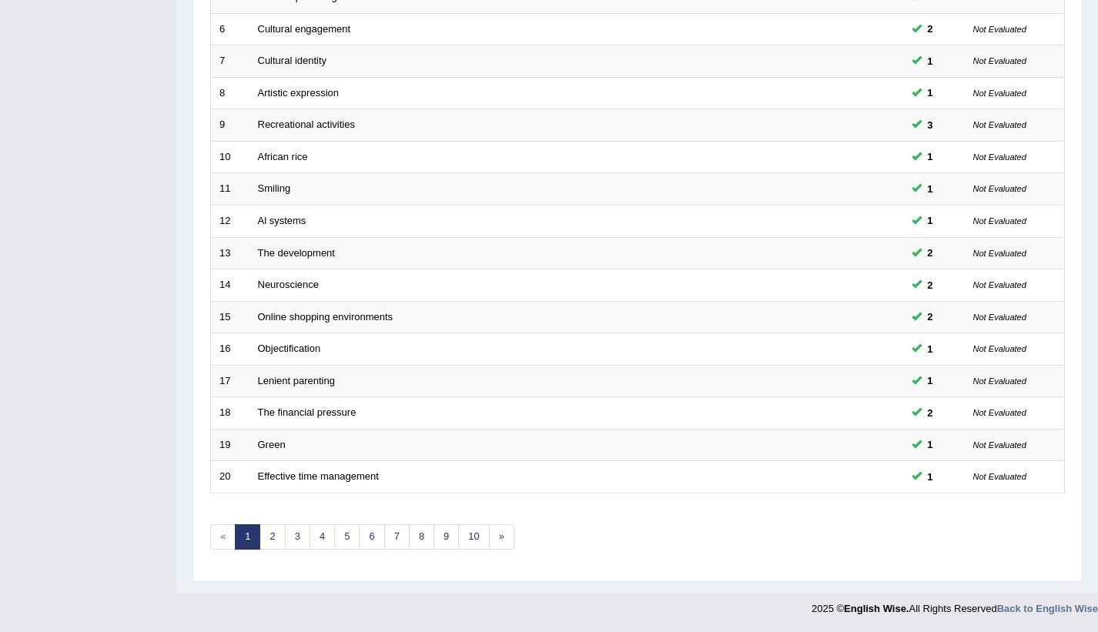
scroll to position [384, 0]
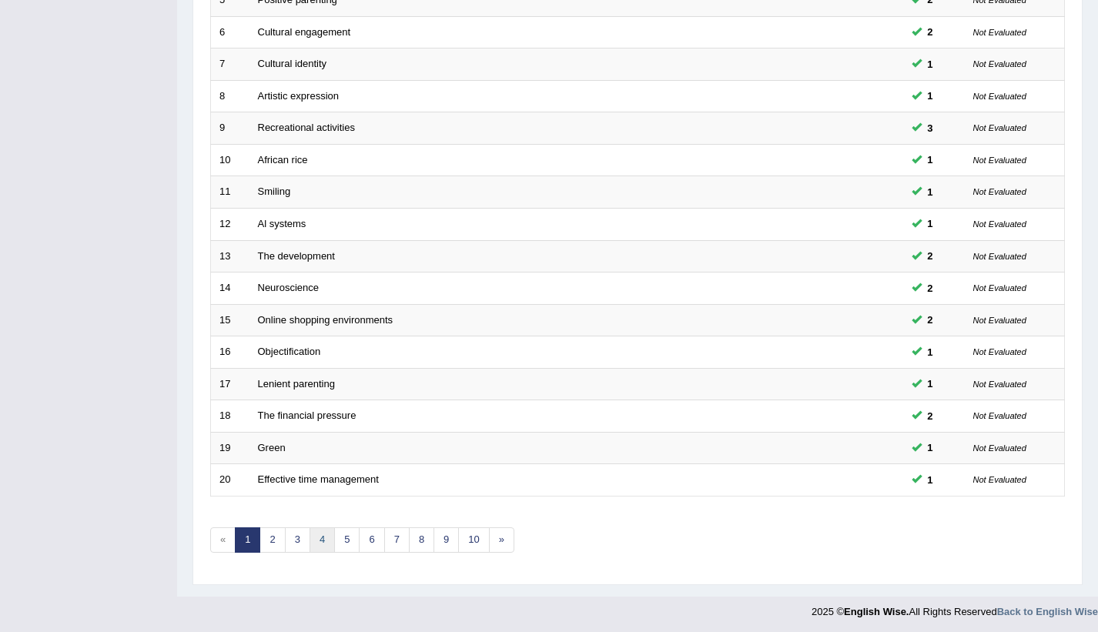
click at [323, 541] on link "4" at bounding box center [321, 539] width 25 height 25
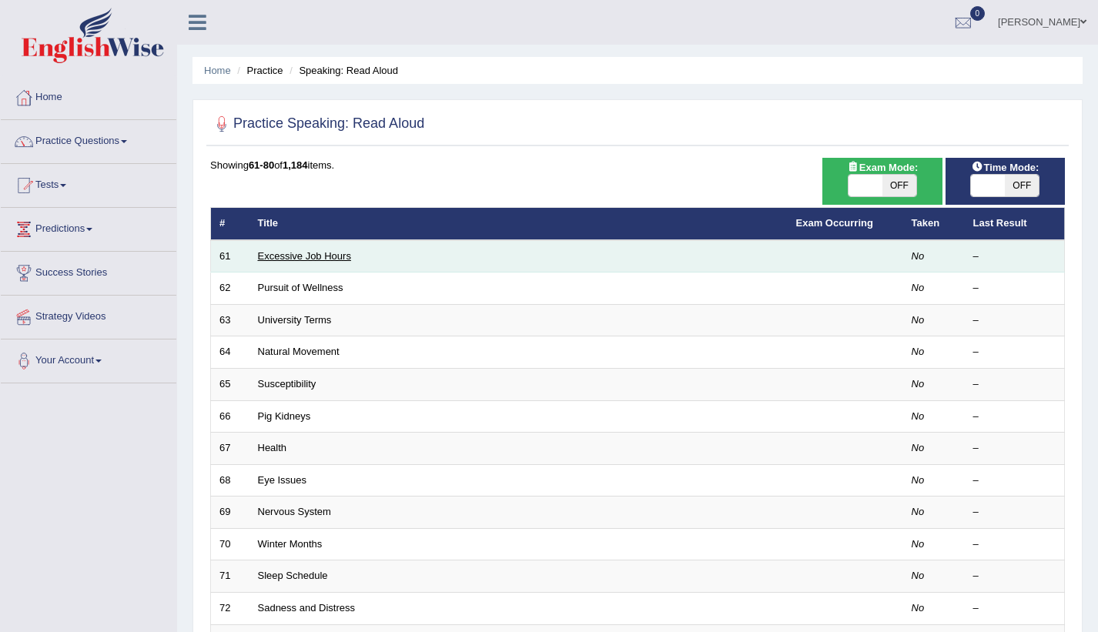
click at [301, 254] on link "Excessive Job Hours" at bounding box center [304, 256] width 93 height 12
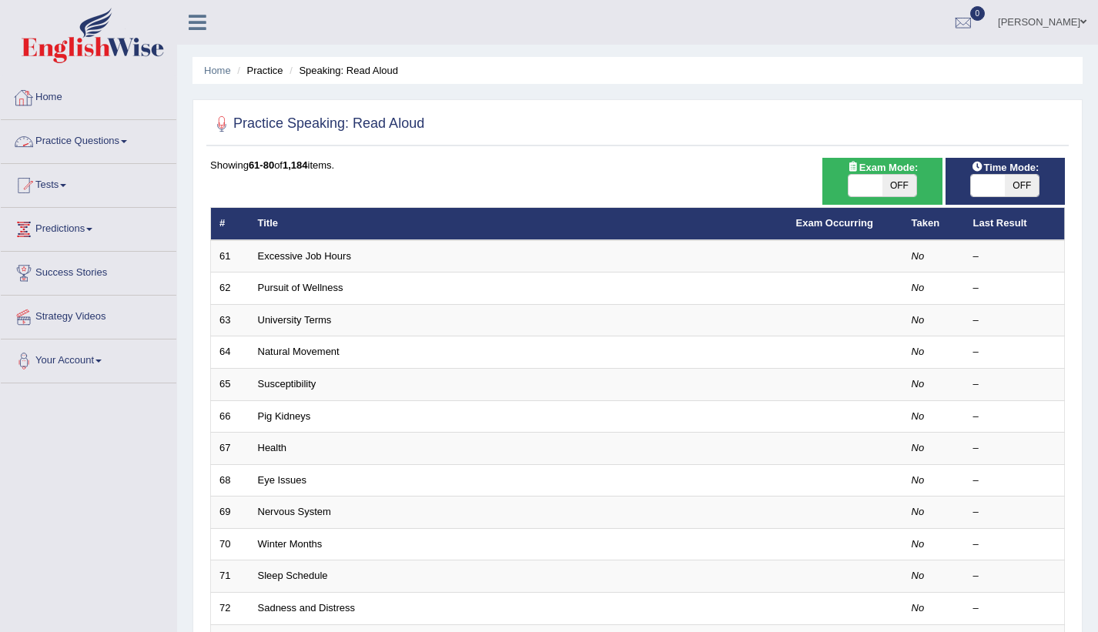
click at [112, 146] on link "Practice Questions" at bounding box center [88, 139] width 175 height 38
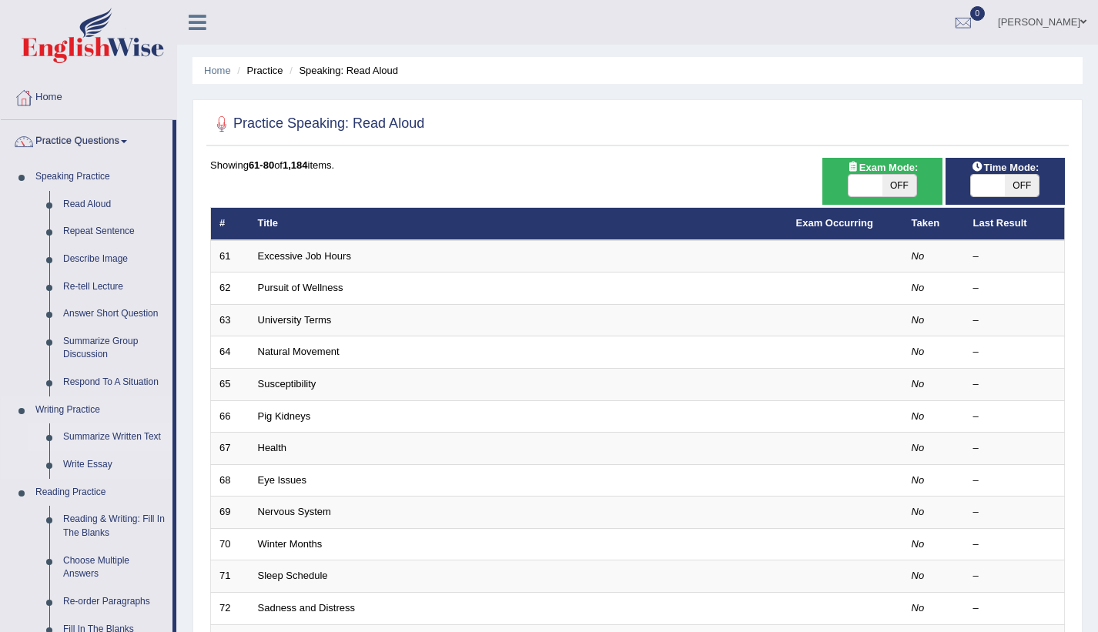
click at [125, 433] on link "Summarize Written Text" at bounding box center [114, 437] width 116 height 28
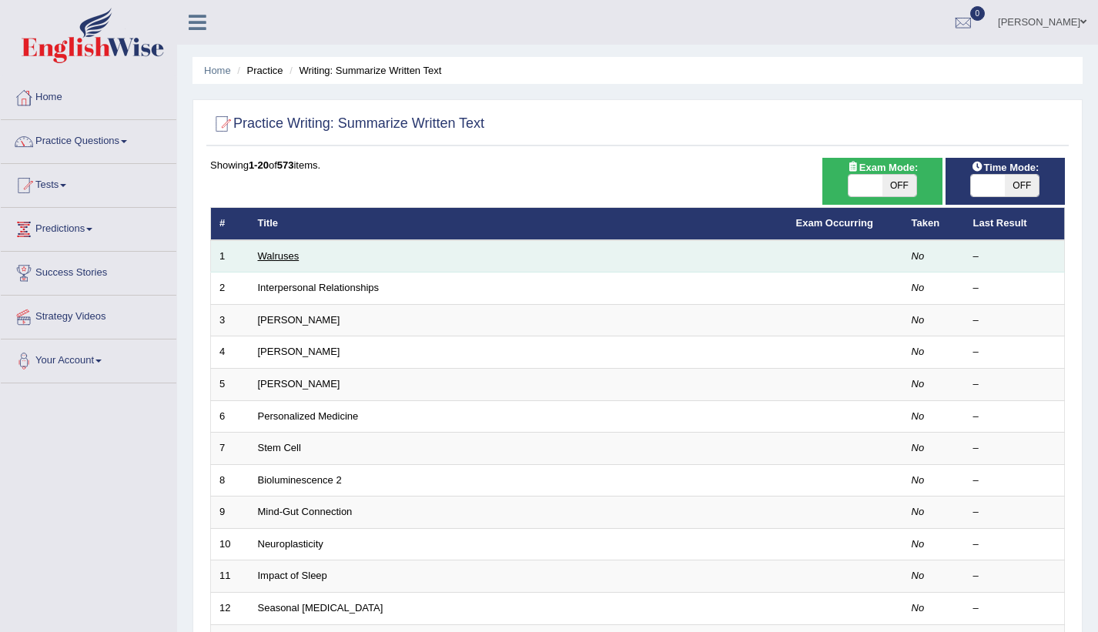
click at [271, 257] on link "Walruses" at bounding box center [279, 256] width 42 height 12
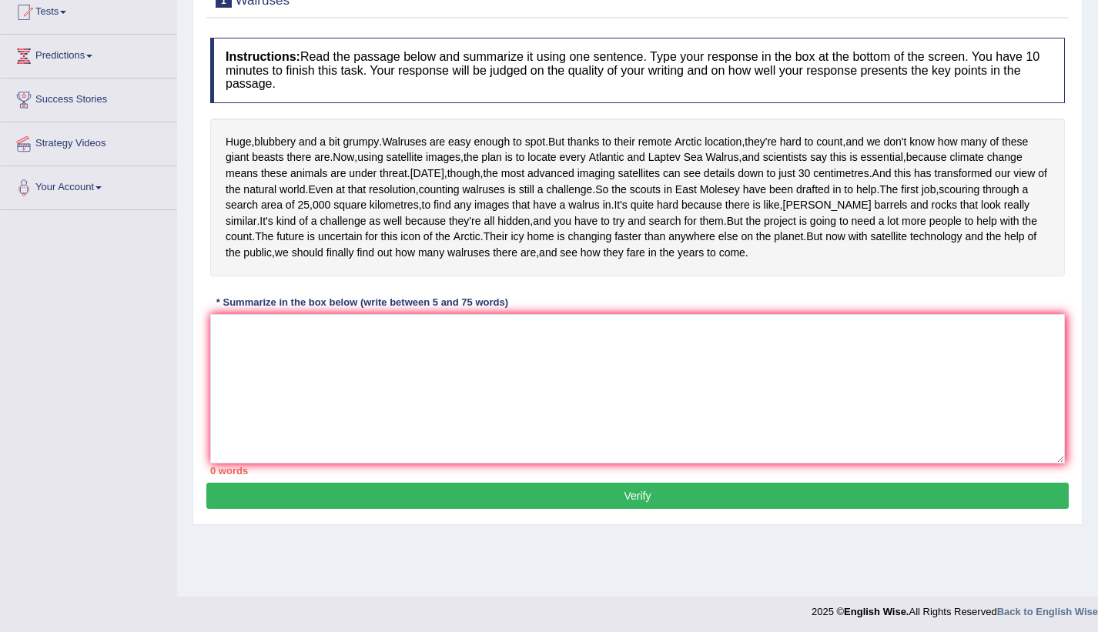
scroll to position [196, 0]
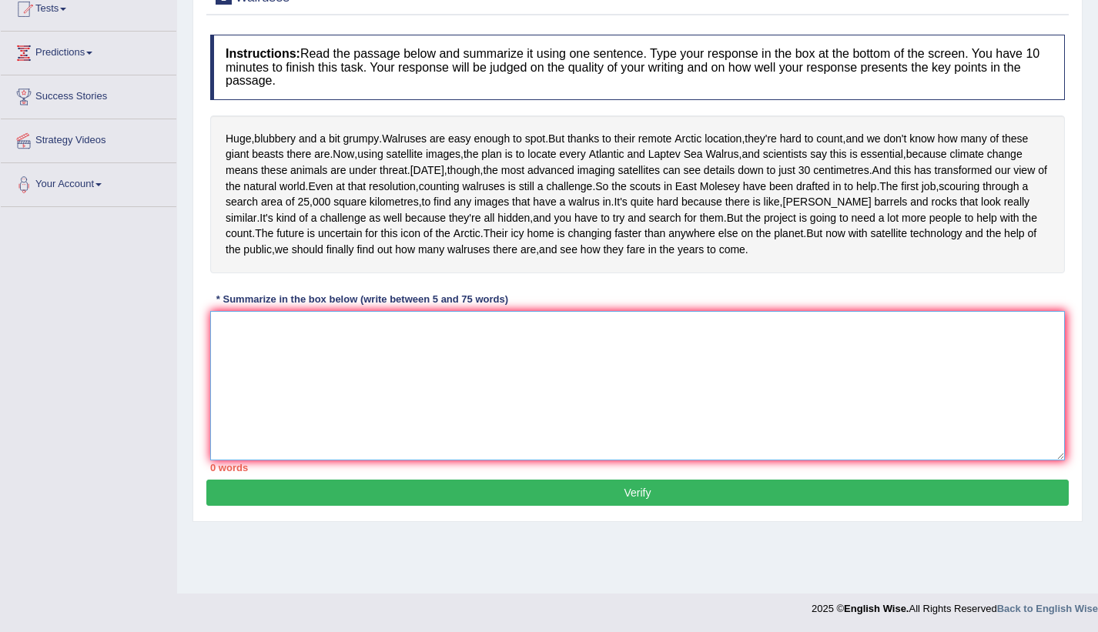
click at [337, 428] on textarea at bounding box center [637, 385] width 854 height 149
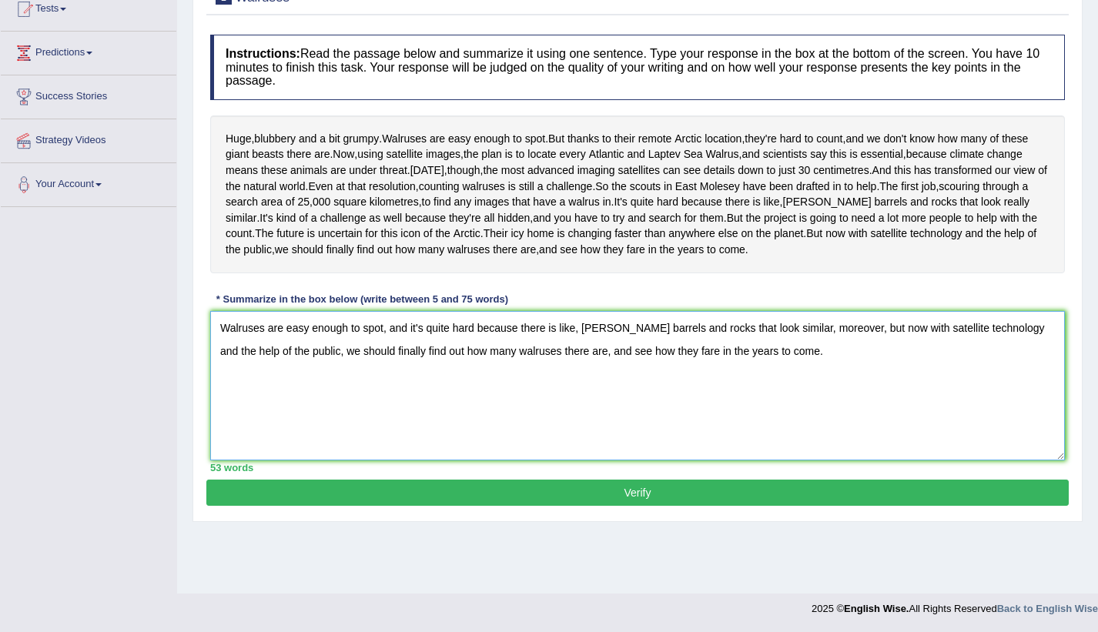
type textarea "Walruses are easy enough to spot, and it's quite hard because there is like, ru…"
click at [673, 506] on button "Verify" at bounding box center [637, 492] width 862 height 26
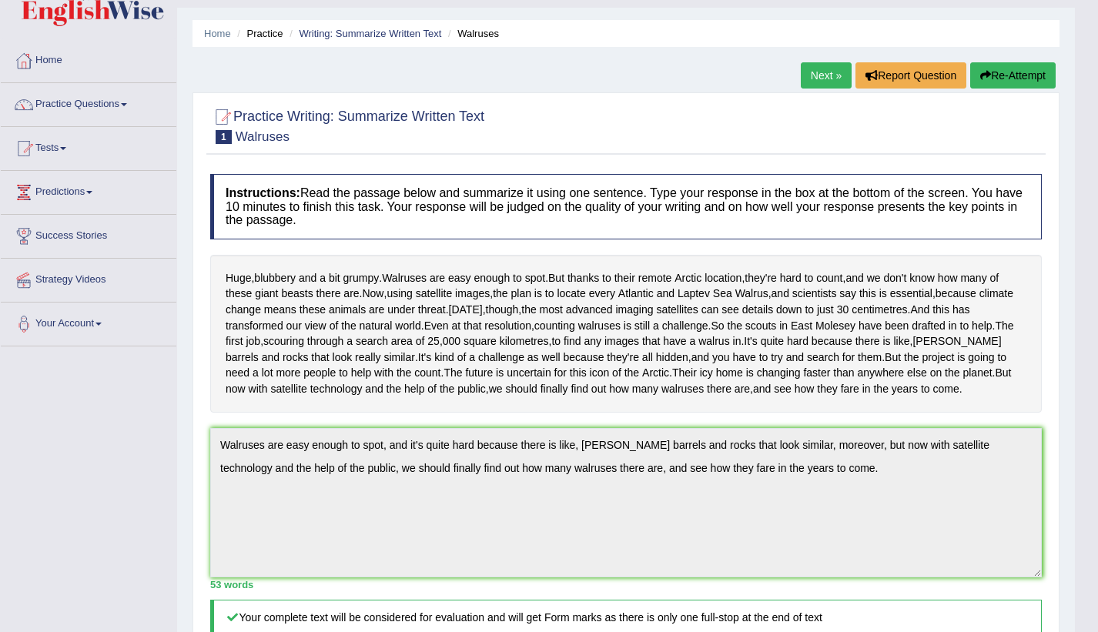
scroll to position [16, 0]
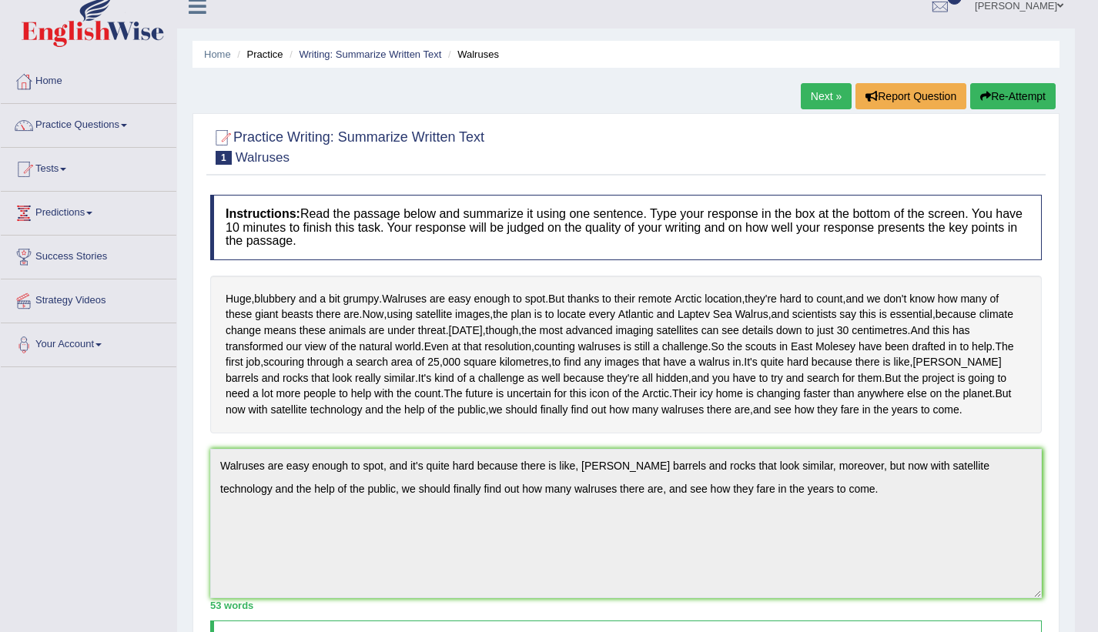
click at [828, 91] on link "Next »" at bounding box center [825, 96] width 51 height 26
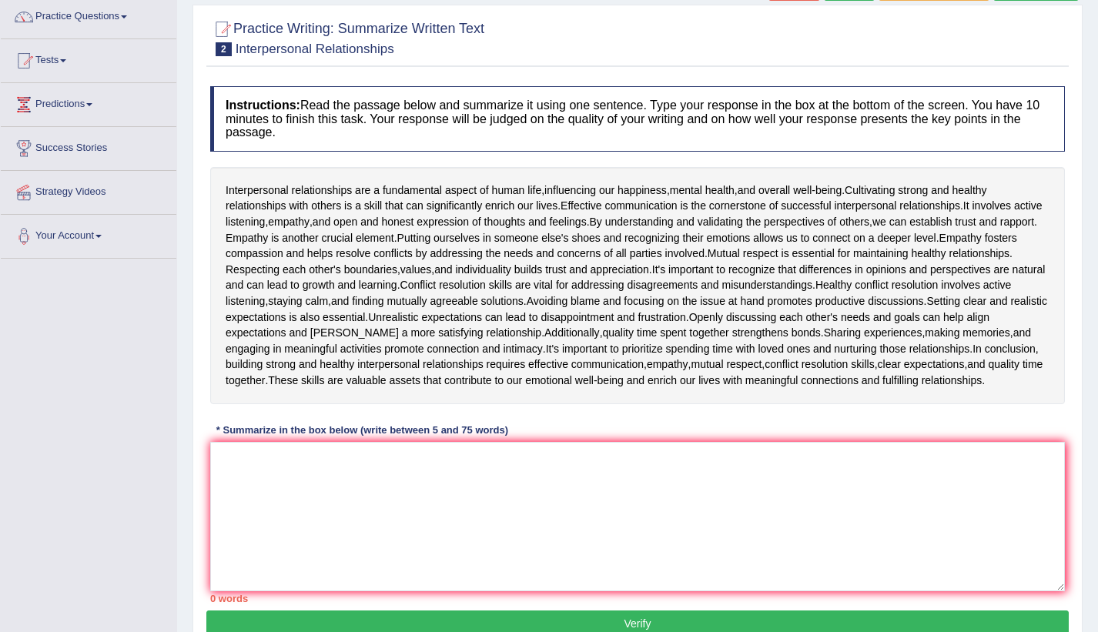
scroll to position [196, 0]
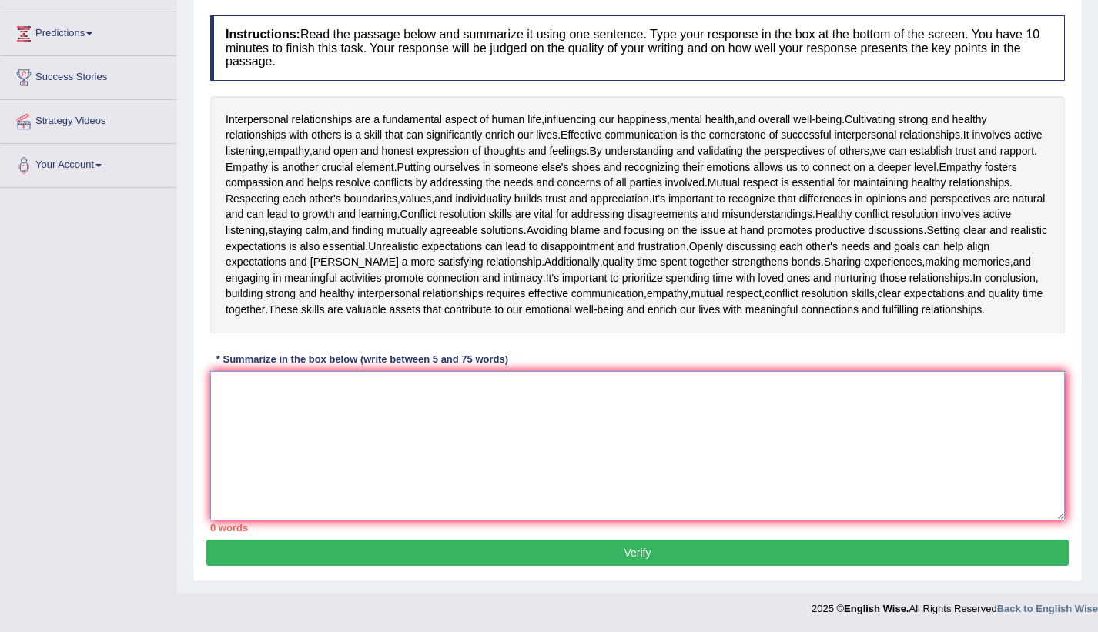
click at [339, 413] on textarea at bounding box center [637, 445] width 854 height 149
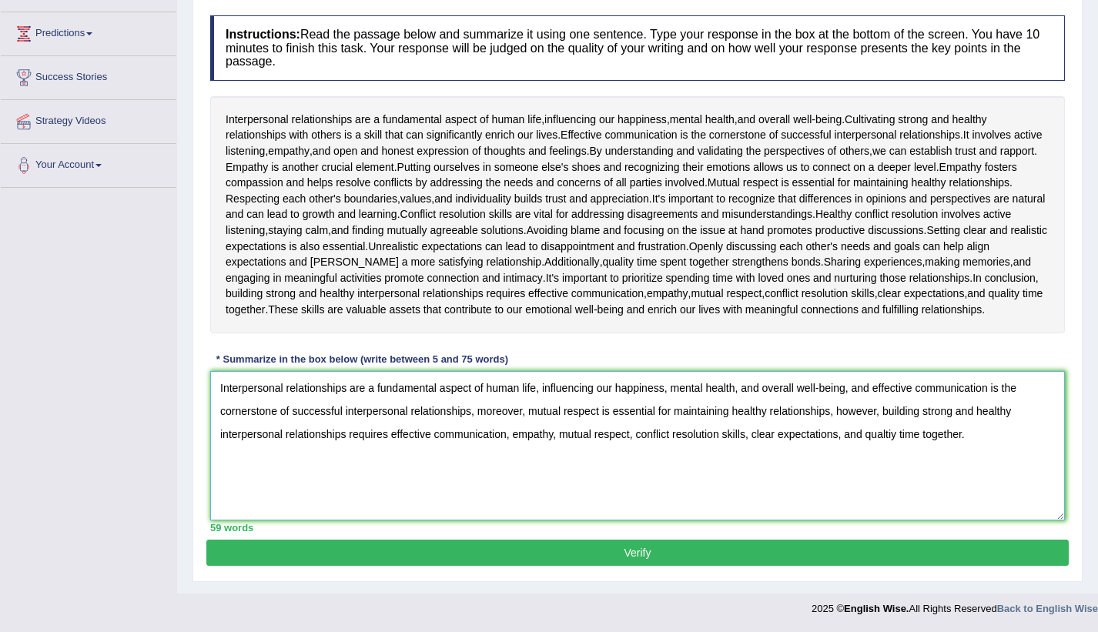
type textarea "Interpersonal relationships are a fundamental aspect of human life, influencing…"
click at [358, 552] on button "Verify" at bounding box center [637, 553] width 862 height 26
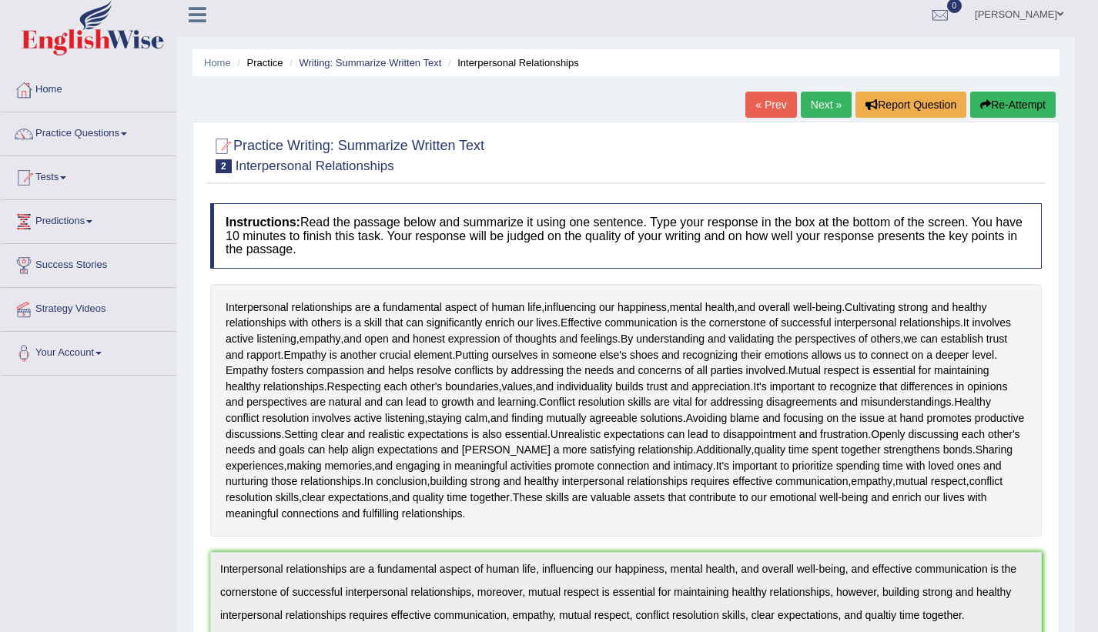
scroll to position [0, 0]
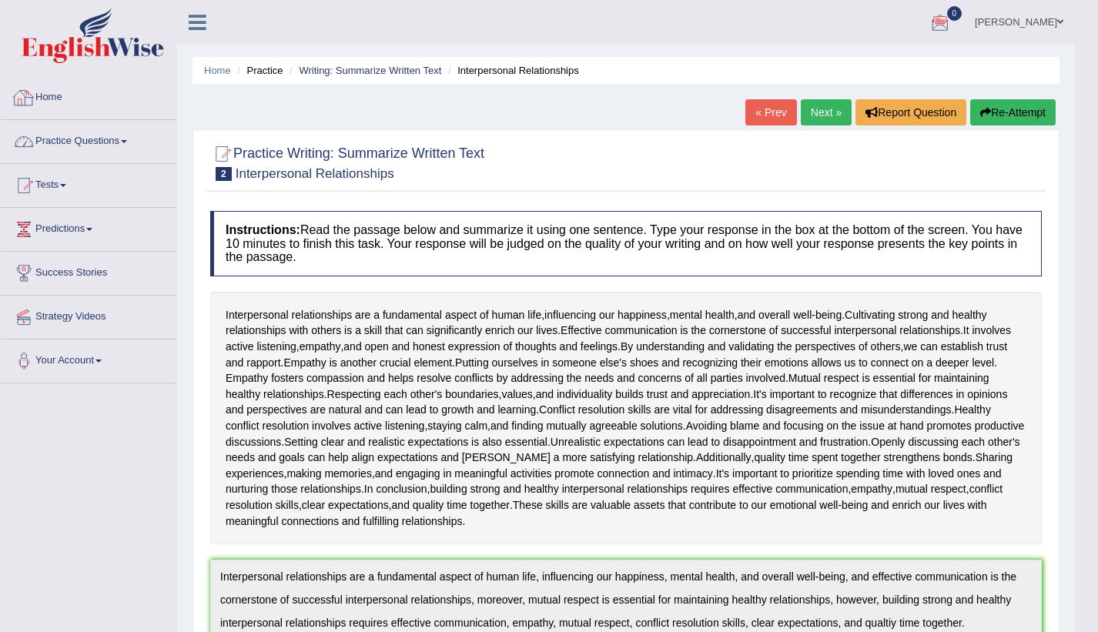
click at [84, 99] on link "Home" at bounding box center [88, 95] width 175 height 38
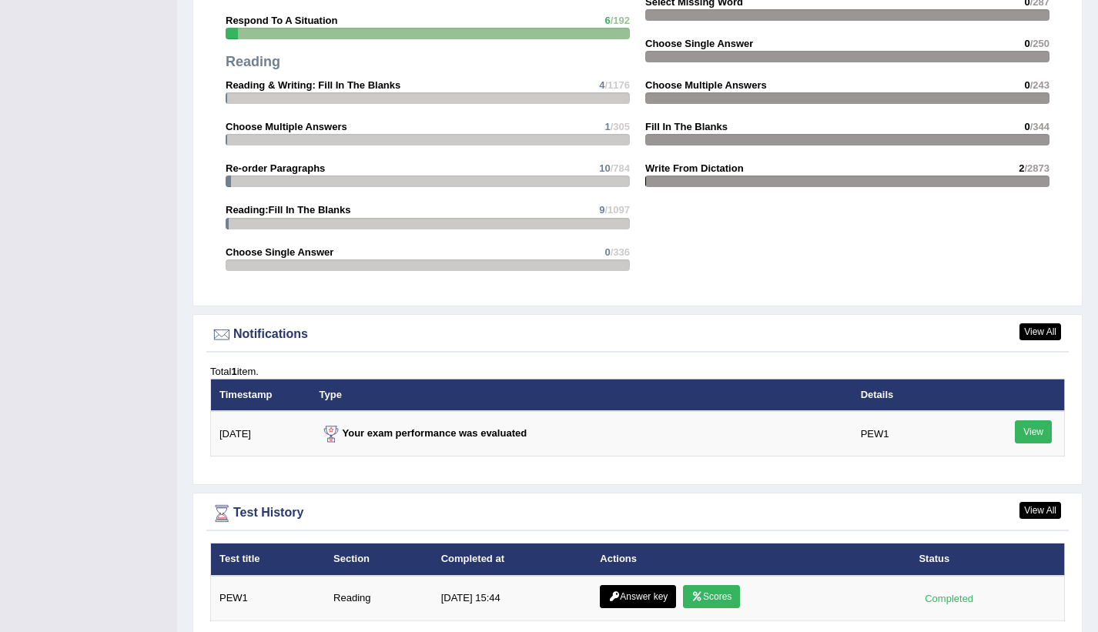
scroll to position [1629, 0]
